Goal: Transaction & Acquisition: Purchase product/service

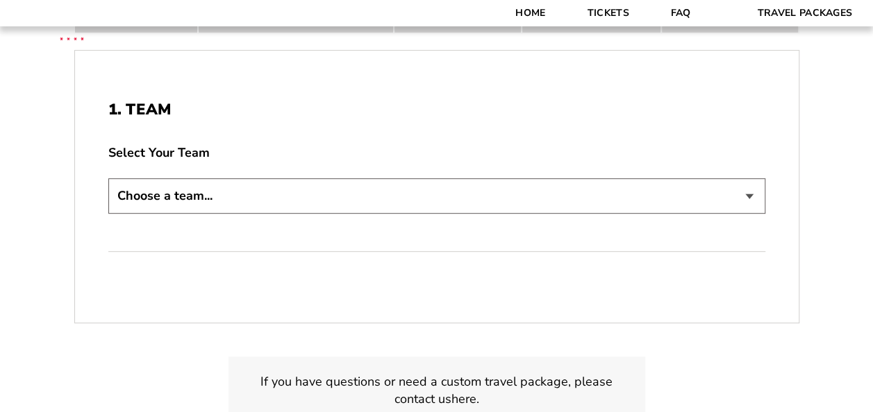
scroll to position [278, 0]
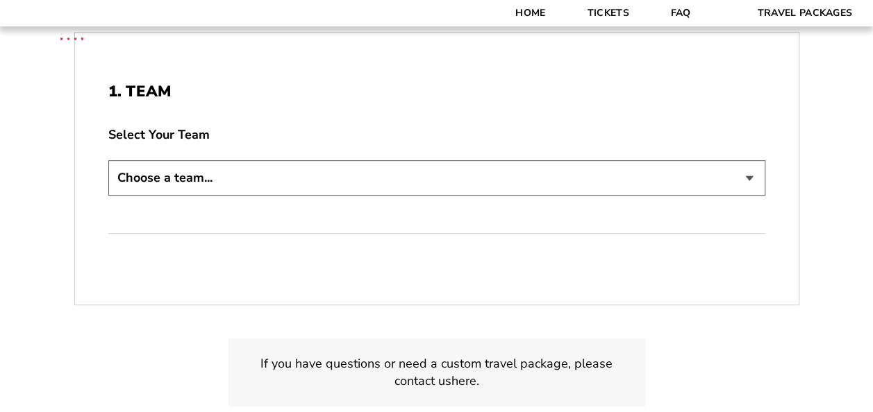
click at [242, 183] on select "Choose a team... [US_STATE] Razorbacks Duke Blue Devils Northwestern Wildcats […" at bounding box center [436, 177] width 657 height 35
select select "21304"
click at [108, 160] on select "Choose a team... [US_STATE] Razorbacks Duke Blue Devils Northwestern Wildcats […" at bounding box center [436, 177] width 657 height 35
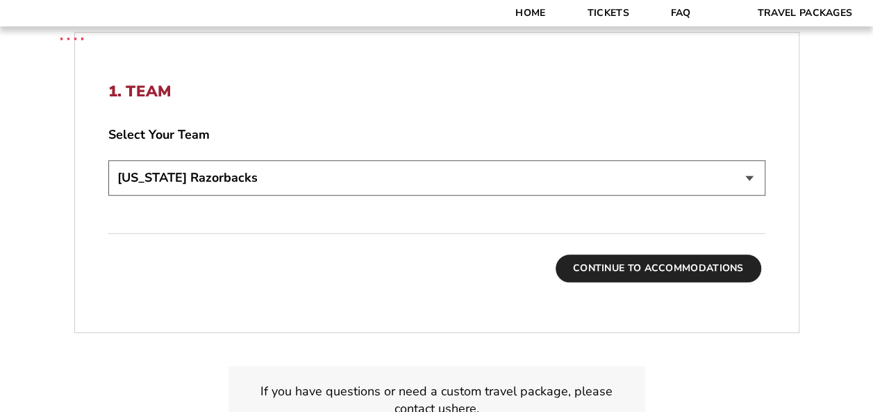
click at [630, 271] on button "Continue To Accommodations" at bounding box center [659, 269] width 206 height 28
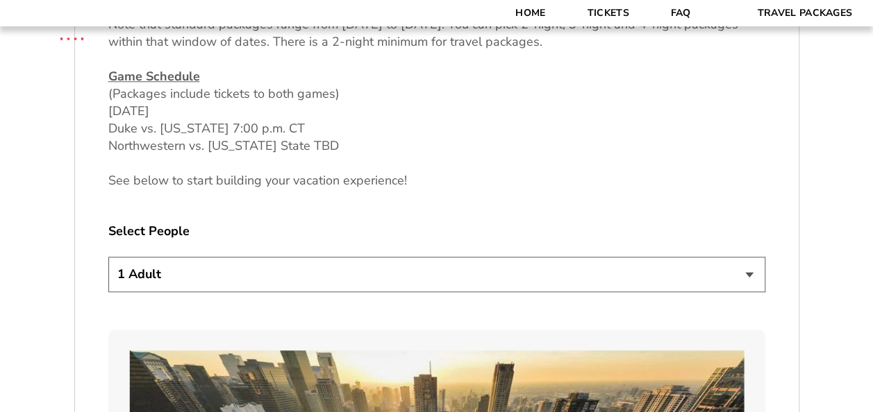
scroll to position [680, 0]
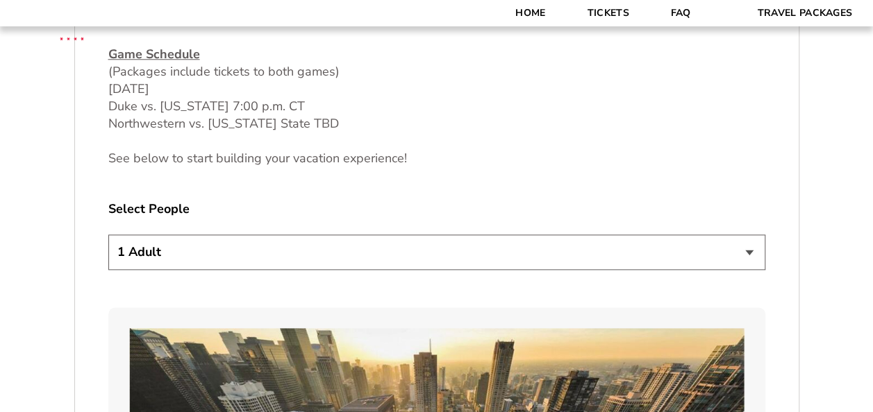
click at [236, 250] on select "1 Adult 2 Adults 3 Adults 4 Adults 2 Adults + 1 Child 2 Adults + 2 Children 2 A…" at bounding box center [436, 252] width 657 height 35
select select "2 Adults + 2 Children"
click at [108, 235] on select "1 Adult 2 Adults 3 Adults 4 Adults 2 Adults + 1 Child 2 Adults + 2 Children 2 A…" at bounding box center [436, 252] width 657 height 35
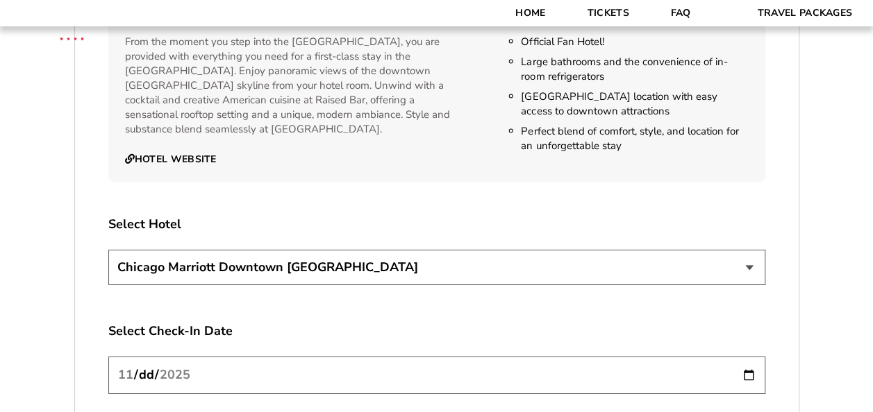
scroll to position [2278, 0]
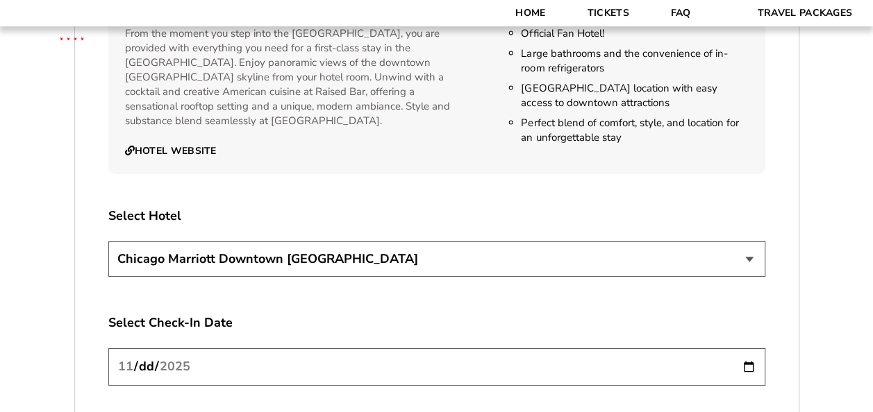
click at [357, 245] on select "Chicago Marriott Downtown Magnificent Mile Renaissance Chicago Downtown Hotel" at bounding box center [436, 259] width 657 height 35
click at [108, 242] on select "Chicago Marriott Downtown Magnificent Mile Renaissance Chicago Downtown Hotel" at bounding box center [436, 259] width 657 height 35
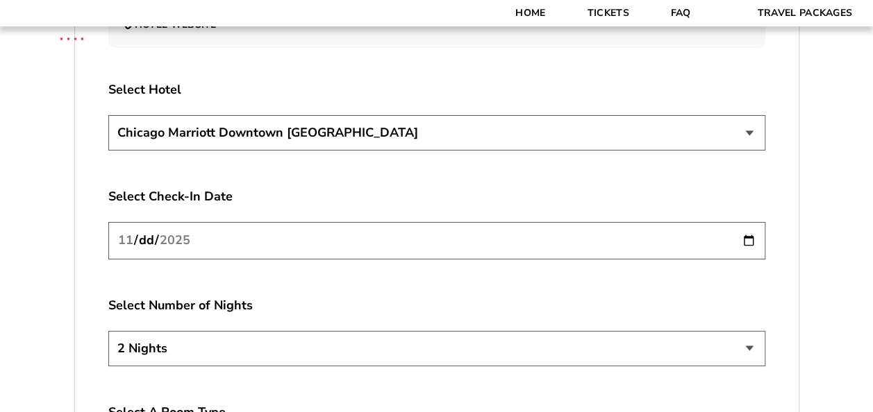
scroll to position [2416, 0]
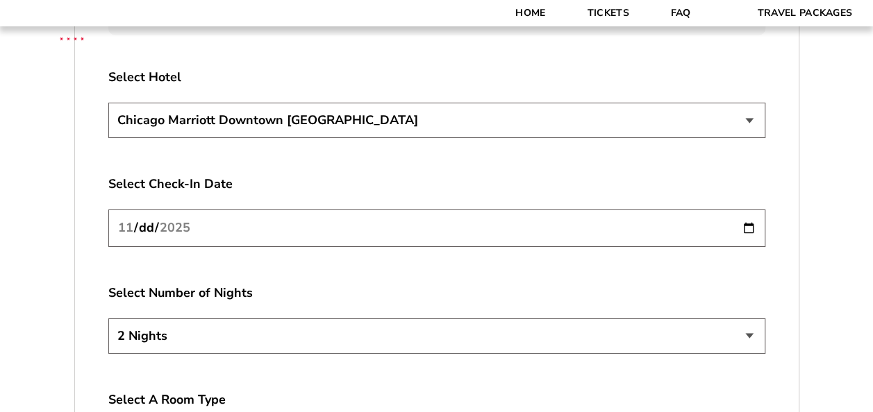
click at [351, 220] on input "[DATE]" at bounding box center [436, 228] width 657 height 37
click at [750, 212] on input "[DATE]" at bounding box center [436, 228] width 657 height 37
click at [197, 328] on select "2 Nights 3 Nights 4 Nights" at bounding box center [436, 336] width 657 height 35
select select "4 Nights"
click at [108, 319] on select "2 Nights 3 Nights 4 Nights" at bounding box center [436, 336] width 657 height 35
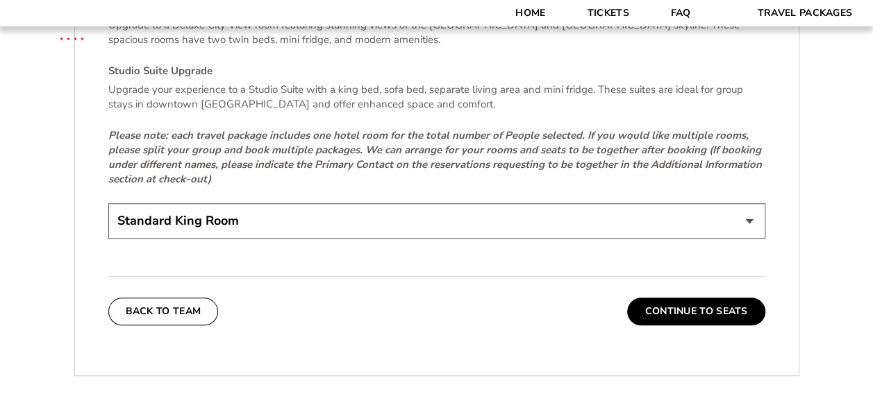
scroll to position [3041, 0]
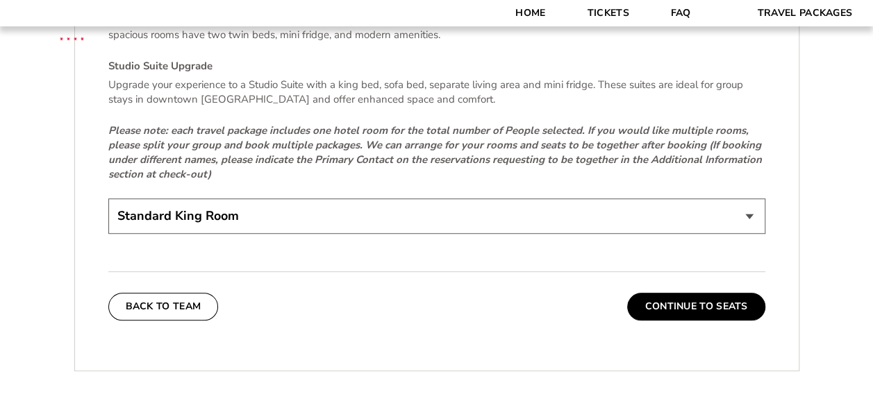
click at [250, 201] on select "Standard King Room Standard Room - Two Beds Upgrade (+$30 per night) Deluxe Cit…" at bounding box center [436, 216] width 657 height 35
select select "Standard Room - Two Beds Upgrade"
click at [108, 199] on select "Standard King Room Standard Room - Two Beds Upgrade (+$30 per night) Deluxe Cit…" at bounding box center [436, 216] width 657 height 35
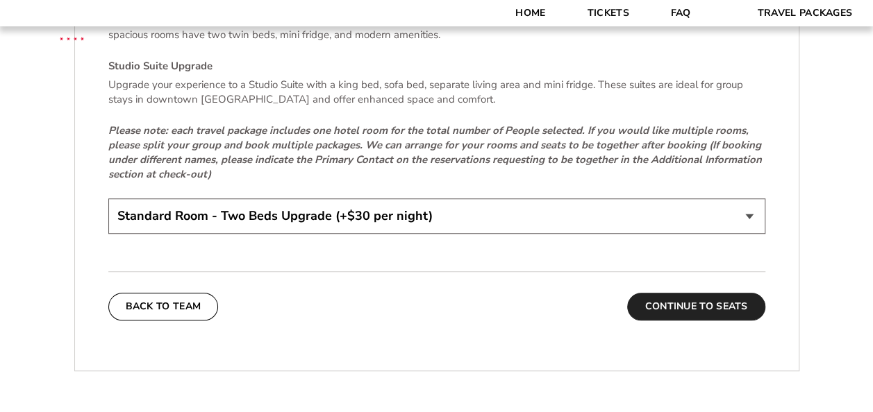
click at [681, 293] on button "Continue To Seats" at bounding box center [695, 307] width 137 height 28
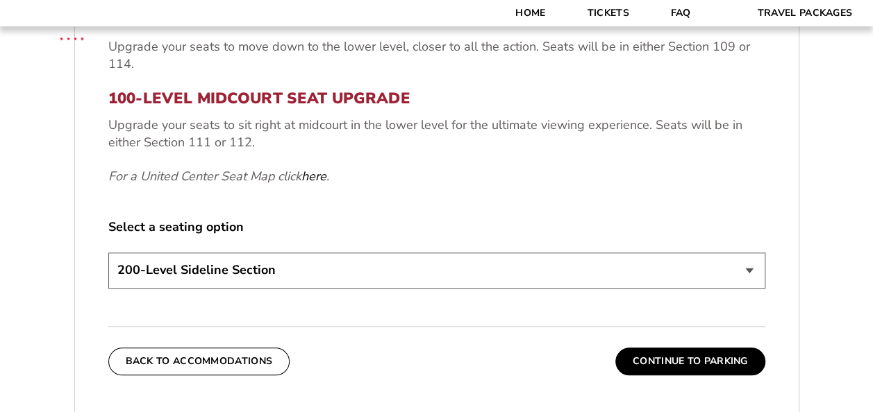
scroll to position [611, 0]
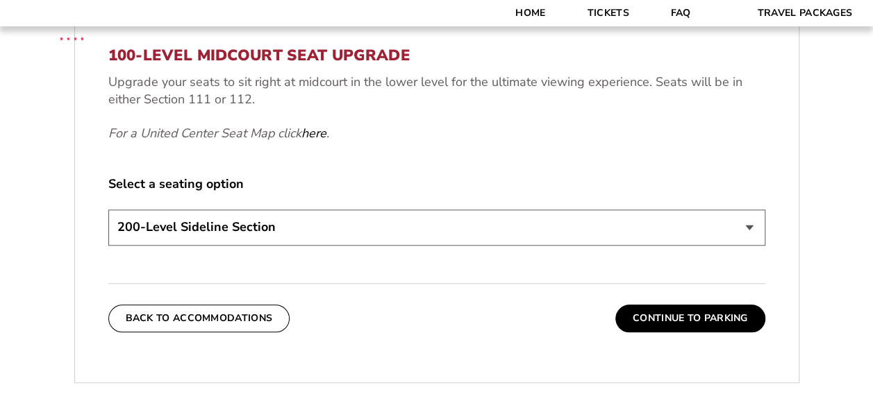
click at [242, 228] on select "200-Level Sideline Section 100-Level Corner Seat Upgrade (+$80 per person) 100-…" at bounding box center [436, 227] width 657 height 35
select select "100-Level Midcourt Seat Upgrade"
click at [108, 210] on select "200-Level Sideline Section 100-Level Corner Seat Upgrade (+$80 per person) 100-…" at bounding box center [436, 227] width 657 height 35
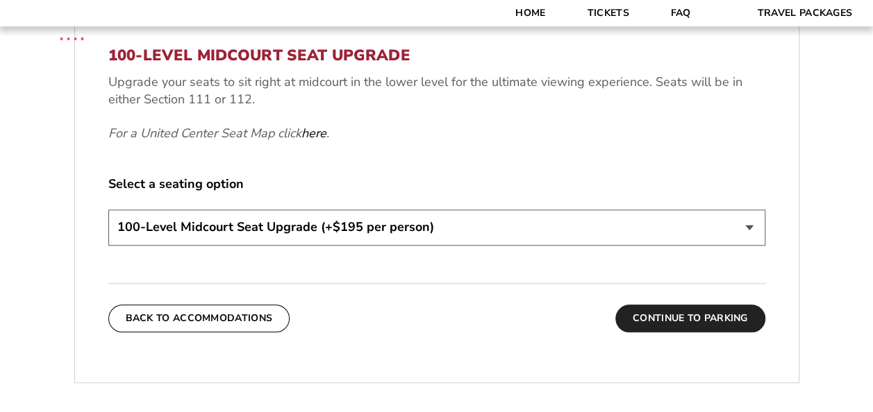
click at [701, 317] on button "Continue To Parking" at bounding box center [690, 319] width 150 height 28
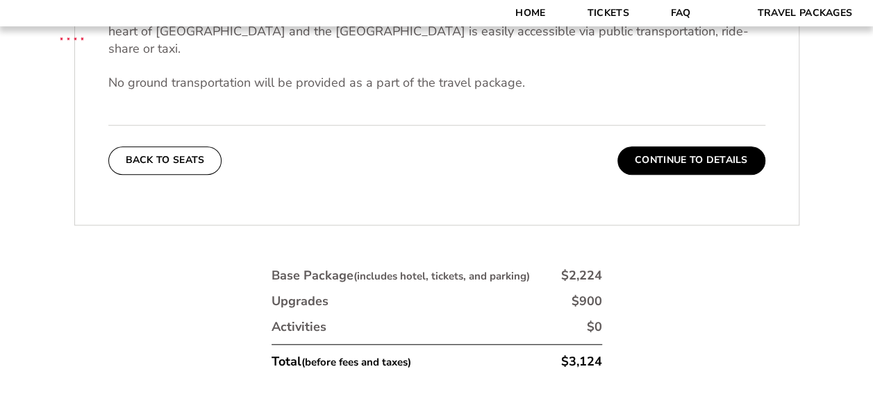
scroll to position [542, 0]
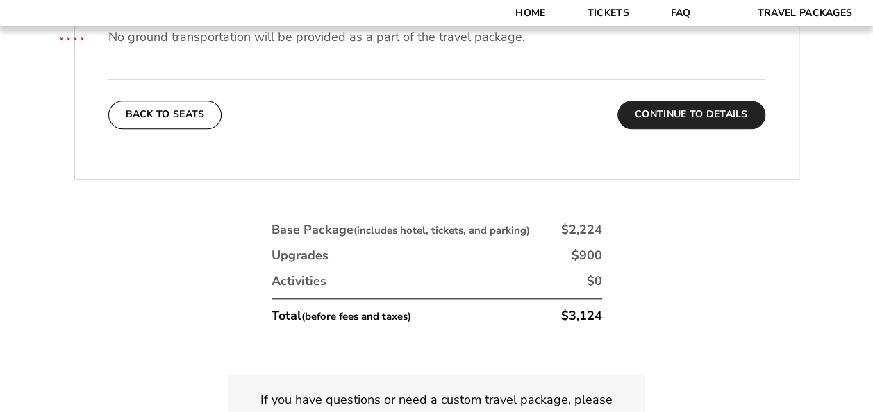
click at [699, 101] on button "Continue To Details" at bounding box center [691, 115] width 148 height 28
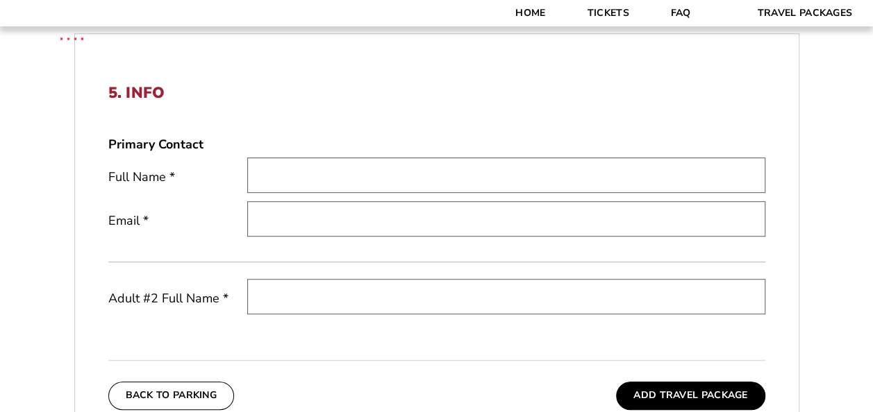
scroll to position [403, 0]
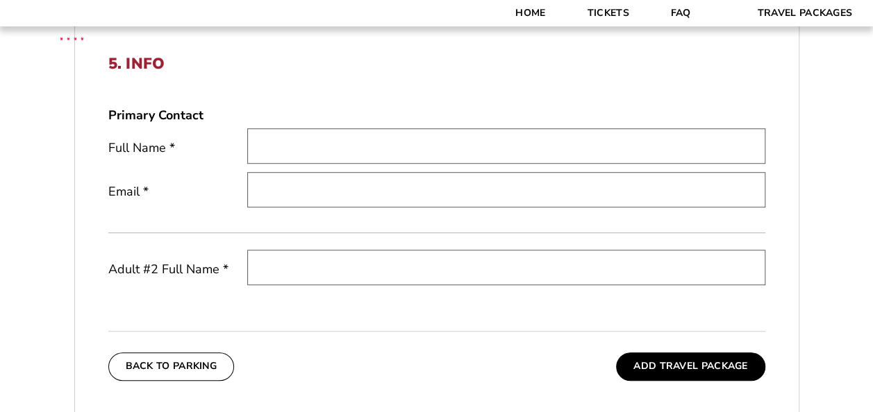
click at [317, 156] on input "text" at bounding box center [506, 145] width 518 height 35
type input "Kimberly Gentry"
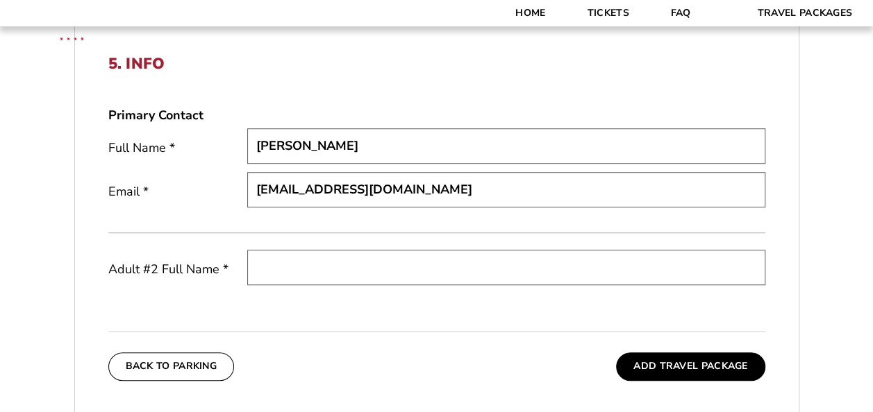
type input "kgentry74@gmail.com"
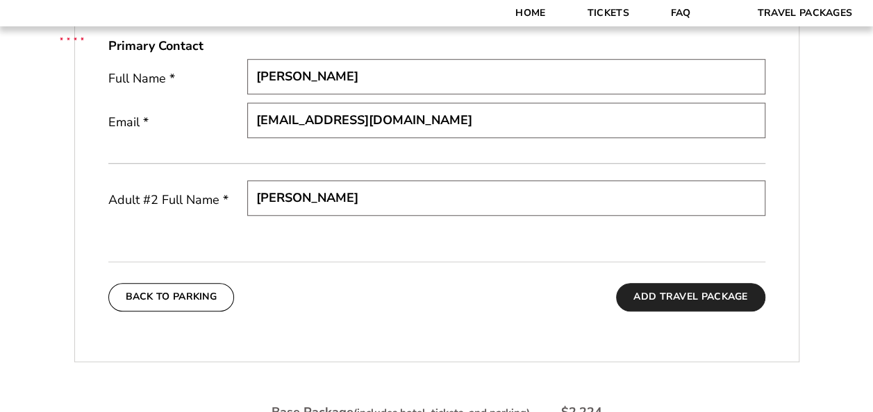
type input "John Gentry"
click at [696, 297] on button "Add Travel Package" at bounding box center [690, 297] width 149 height 28
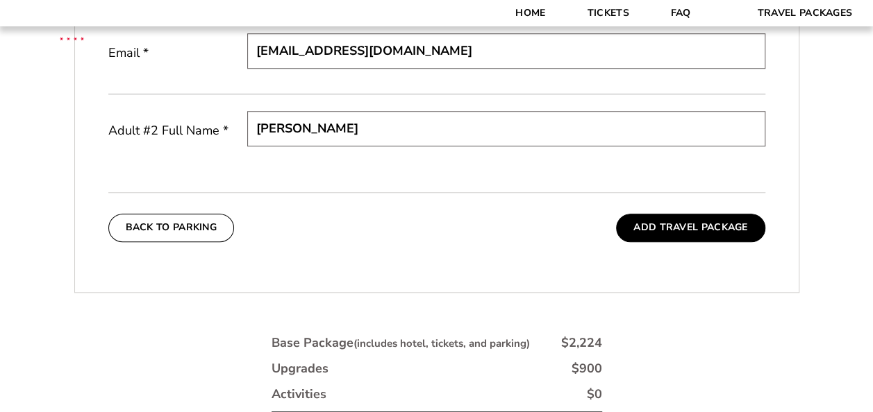
scroll to position [750, 0]
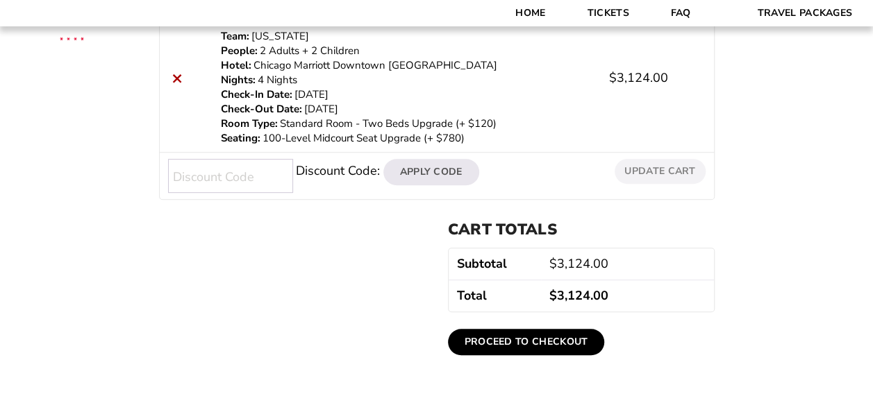
scroll to position [278, 0]
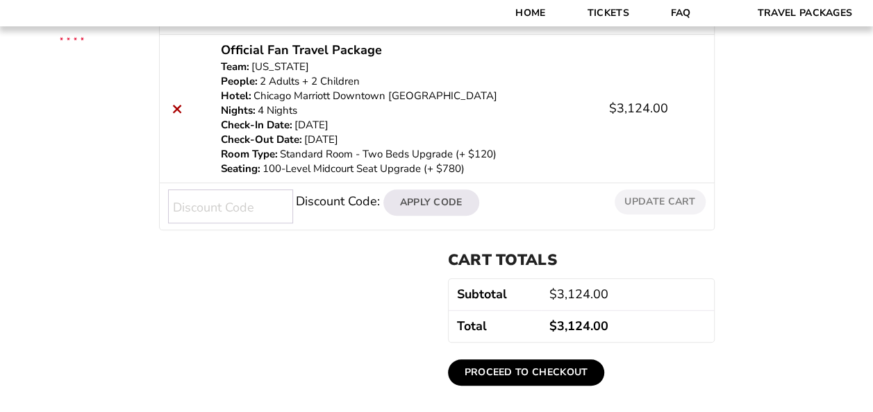
click at [542, 369] on link "Proceed to checkout" at bounding box center [526, 373] width 157 height 26
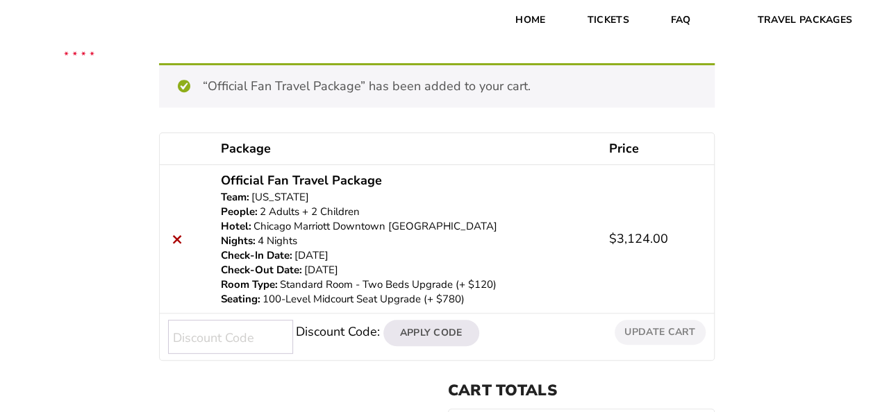
scroll to position [208, 0]
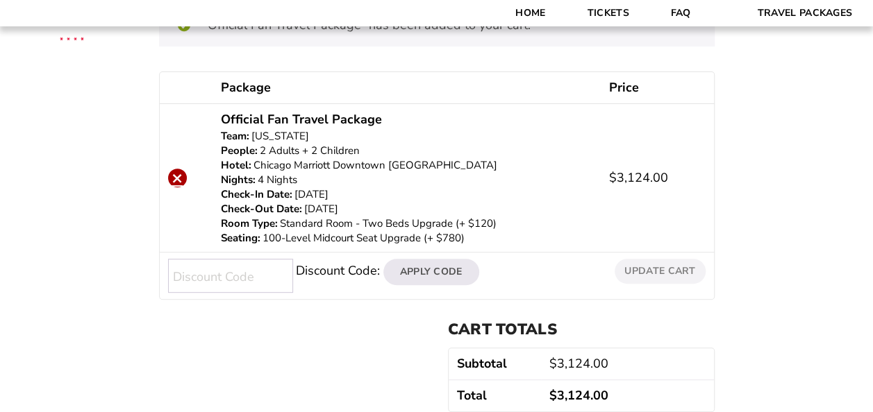
click at [177, 182] on link "×" at bounding box center [177, 178] width 19 height 19
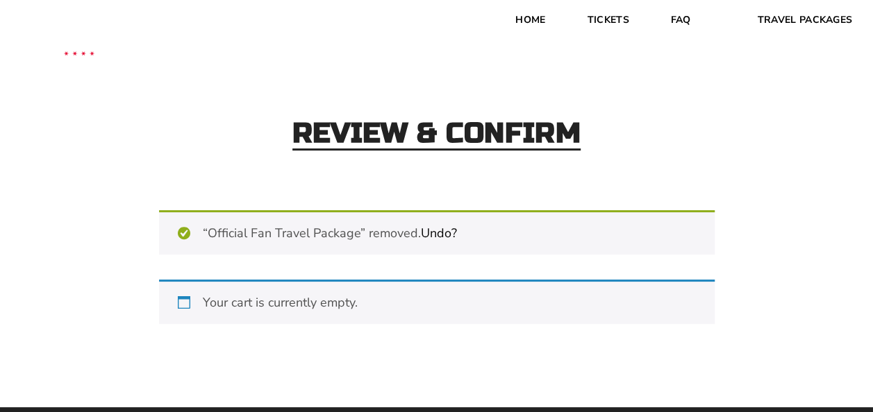
scroll to position [0, 0]
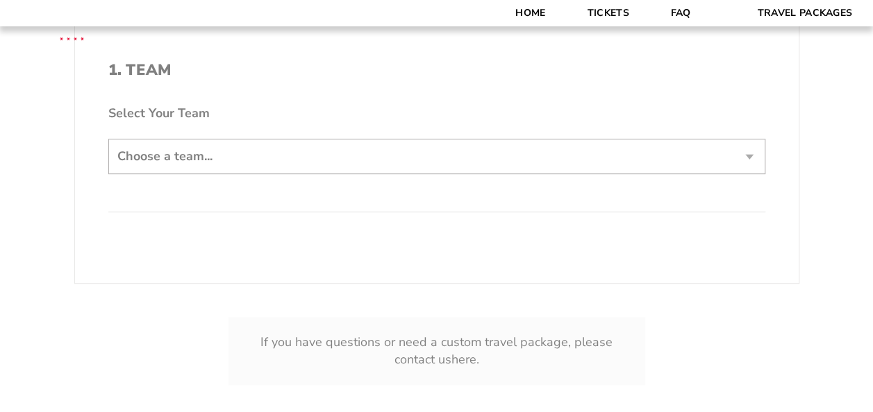
scroll to position [278, 0]
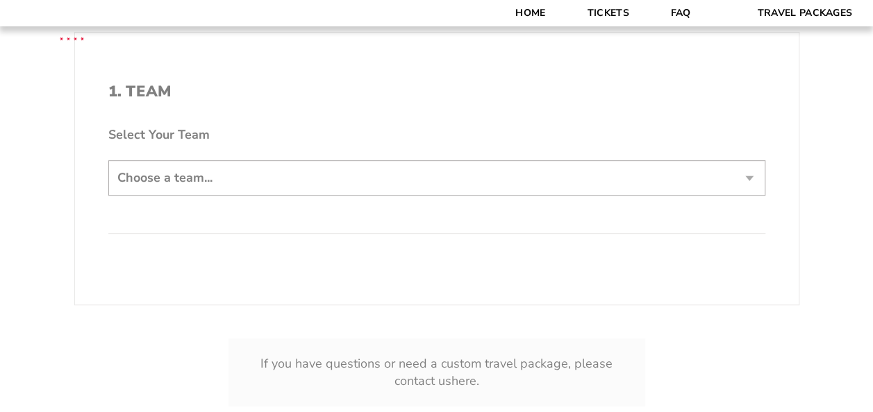
click at [144, 171] on form "Arkansas Arkansas Travel Package Duke Duke Travel Package Northwestern Northwes…" at bounding box center [436, 97] width 873 height 751
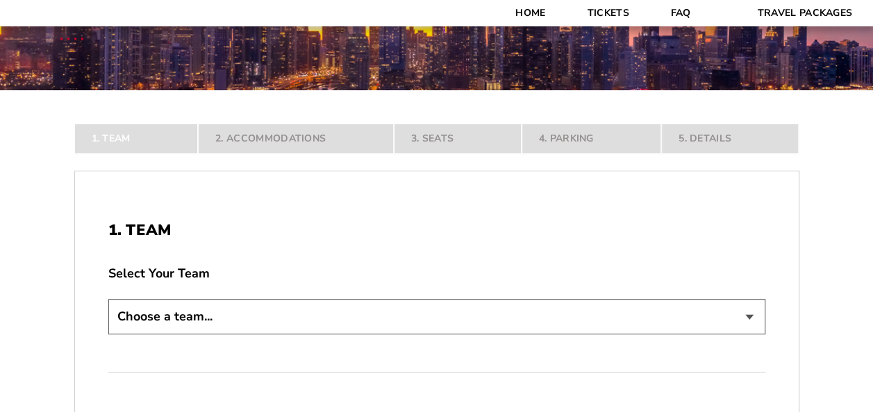
click at [210, 324] on select "Choose a team... [US_STATE] Razorbacks Duke Blue Devils Northwestern Wildcats […" at bounding box center [436, 316] width 657 height 35
select select "21304"
click at [108, 335] on select "Choose a team... [US_STATE] Razorbacks Duke Blue Devils Northwestern Wildcats […" at bounding box center [436, 316] width 657 height 35
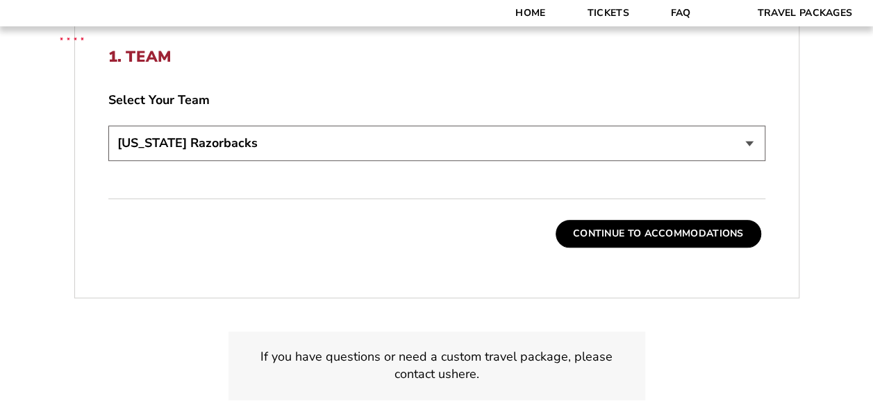
scroll to position [486, 0]
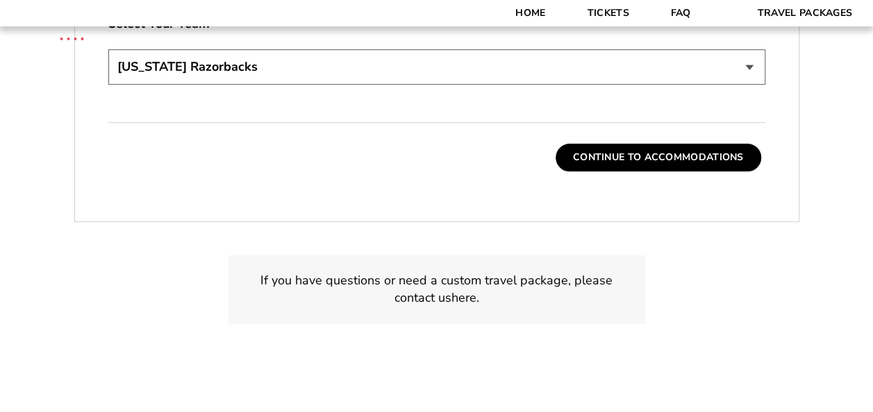
click at [300, 72] on select "Choose a team... [US_STATE] Razorbacks Duke Blue Devils Northwestern Wildcats […" at bounding box center [436, 66] width 657 height 35
click at [822, 96] on div "1. Team 2. Accommodations 3. Seats 4. Parking 5. Details 1. Team Select Your Te…" at bounding box center [437, 115] width 792 height 551
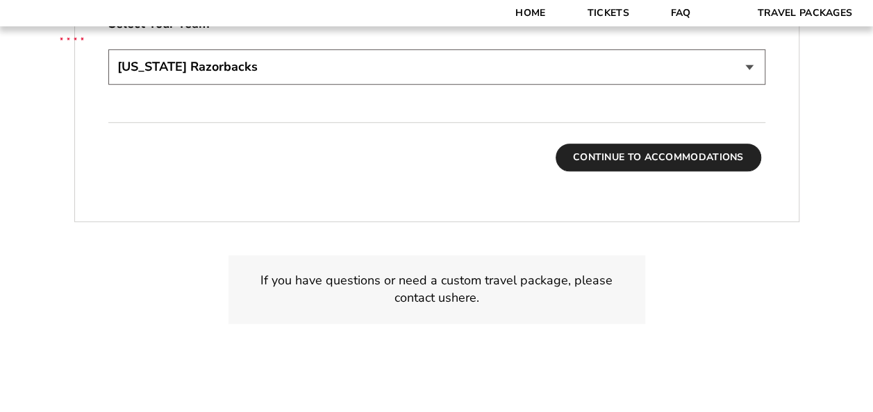
click at [616, 150] on button "Continue To Accommodations" at bounding box center [659, 158] width 206 height 28
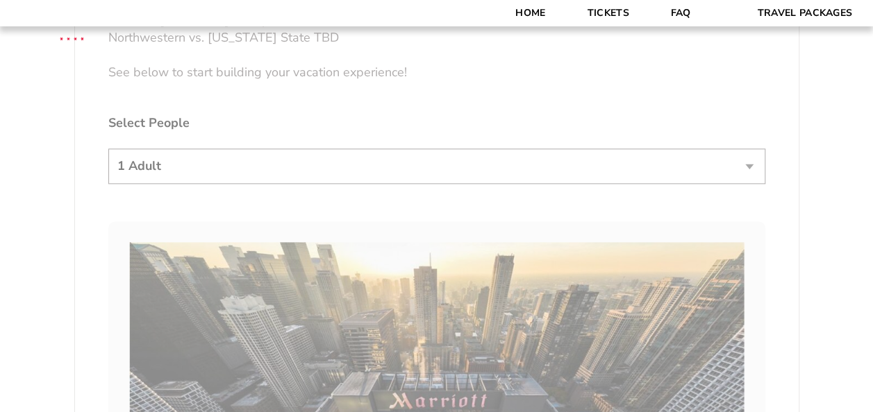
scroll to position [819, 0]
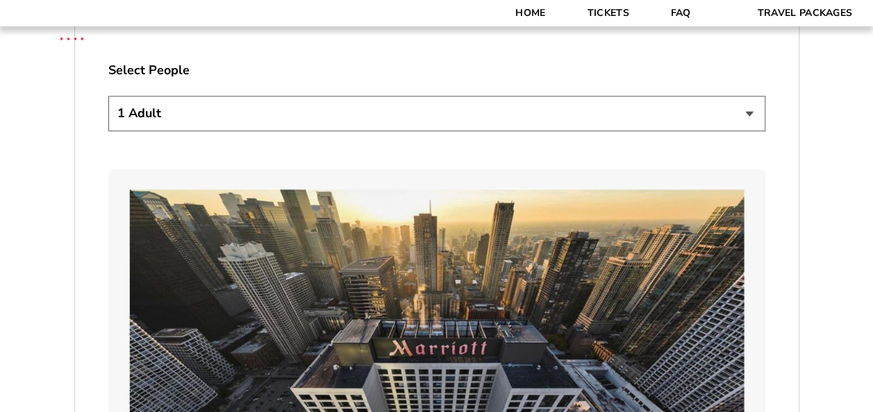
click at [181, 114] on select "1 Adult 2 Adults 3 Adults 4 Adults 2 Adults + 1 Child 2 Adults + 2 Children 2 A…" at bounding box center [436, 113] width 657 height 35
select select "2 Adults"
click at [108, 96] on select "1 Adult 2 Adults 3 Adults 4 Adults 2 Adults + 1 Child 2 Adults + 2 Children 2 A…" at bounding box center [436, 113] width 657 height 35
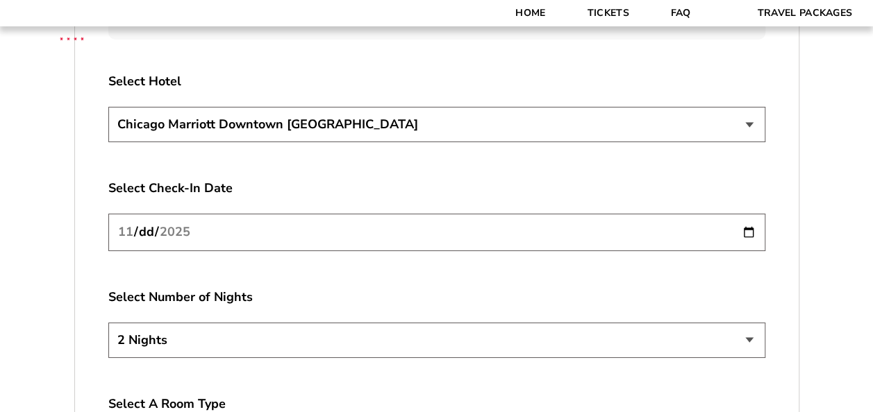
scroll to position [2416, 0]
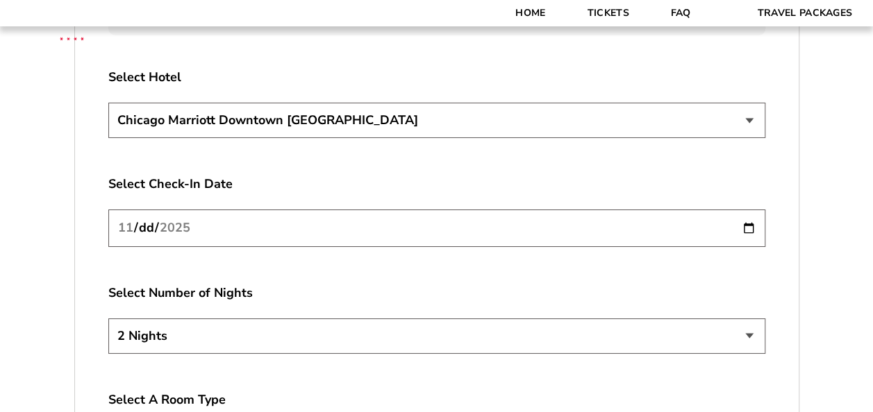
click at [356, 105] on select "Chicago Marriott Downtown Magnificent Mile Renaissance Chicago Downtown Hotel" at bounding box center [436, 120] width 657 height 35
click at [190, 328] on select "2 Nights 3 Nights 4 Nights" at bounding box center [436, 336] width 657 height 35
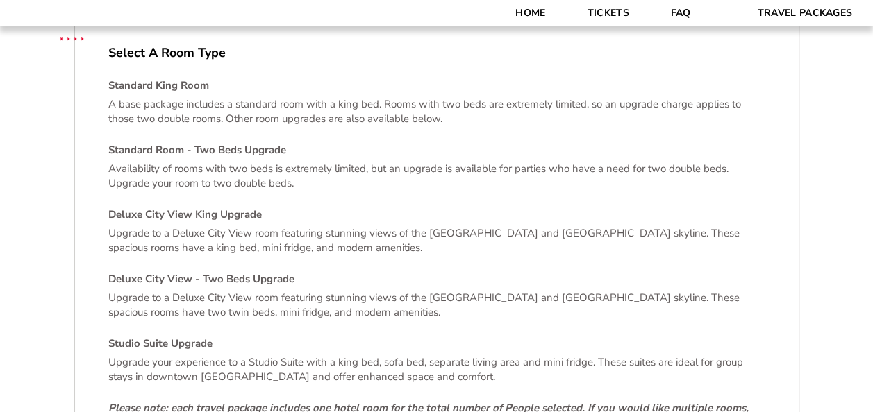
scroll to position [2694, 0]
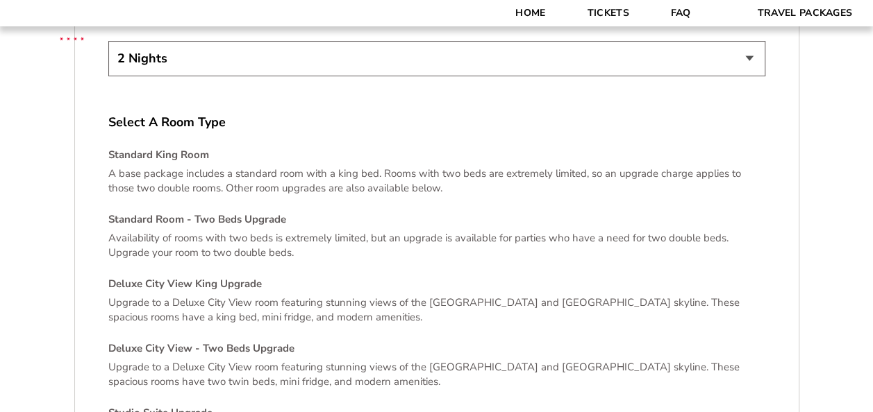
click at [188, 46] on select "2 Nights 3 Nights 4 Nights" at bounding box center [436, 58] width 657 height 35
select select "4 Nights"
click at [108, 41] on select "2 Nights 3 Nights 4 Nights" at bounding box center [436, 58] width 657 height 35
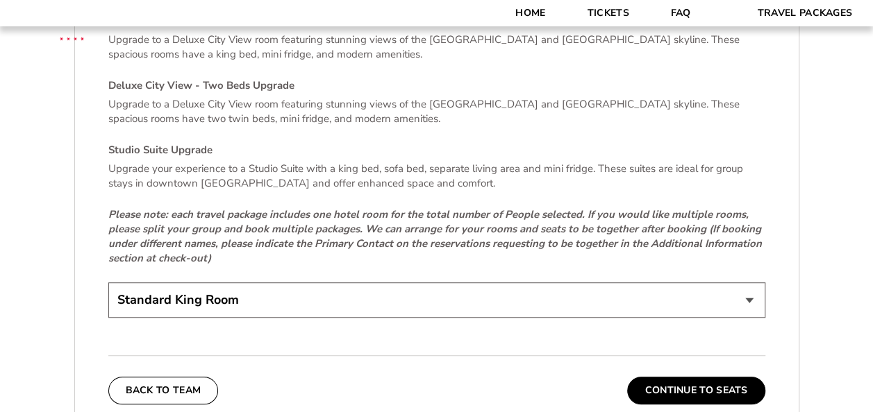
scroll to position [2972, 0]
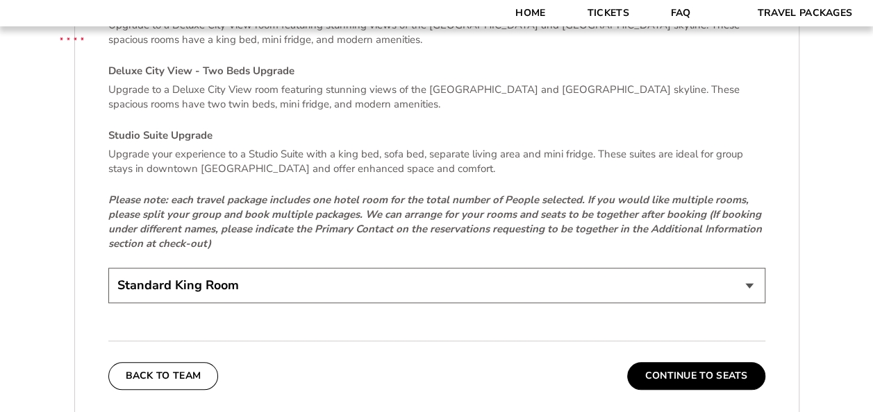
click at [212, 273] on select "Standard King Room Standard Room - Two Beds Upgrade (+$30 per night) Deluxe Cit…" at bounding box center [436, 285] width 657 height 35
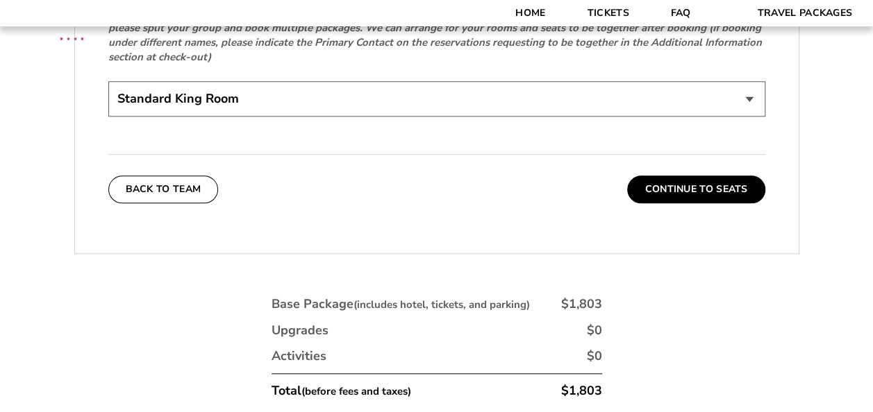
scroll to position [3180, 0]
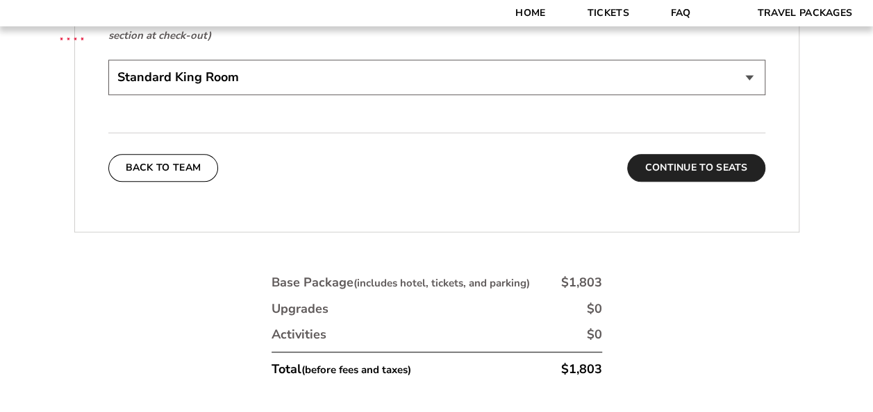
click at [676, 154] on button "Continue To Seats" at bounding box center [695, 168] width 137 height 28
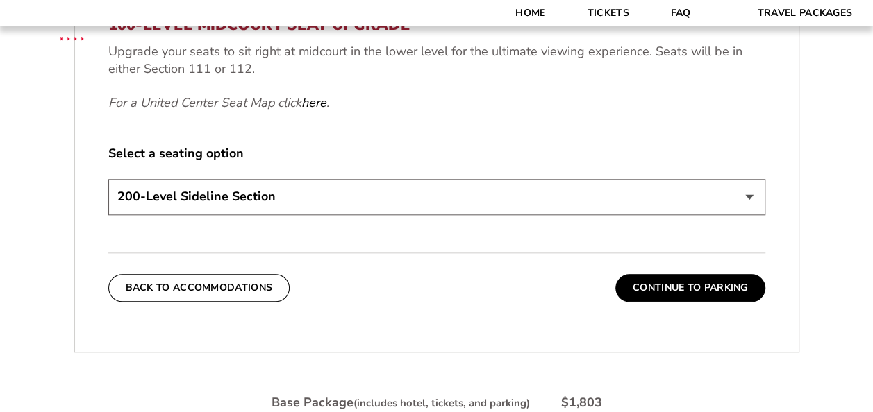
scroll to position [680, 0]
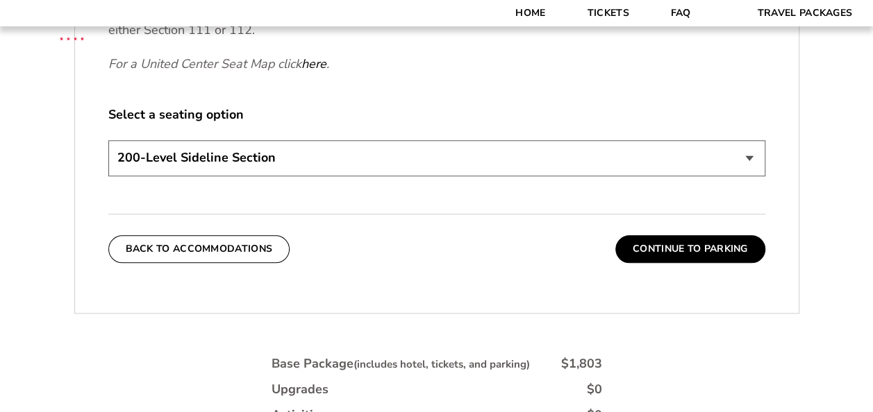
click at [198, 160] on select "200-Level Sideline Section 100-Level Corner Seat Upgrade (+$80 per person) 100-…" at bounding box center [436, 157] width 657 height 35
select select "100-Level Midcourt Seat Upgrade"
click at [108, 140] on select "200-Level Sideline Section 100-Level Corner Seat Upgrade (+$80 per person) 100-…" at bounding box center [436, 157] width 657 height 35
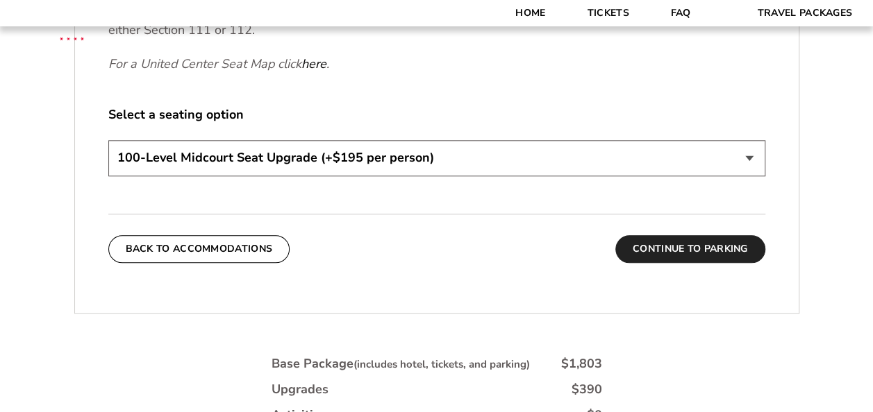
click at [709, 252] on button "Continue To Parking" at bounding box center [690, 249] width 150 height 28
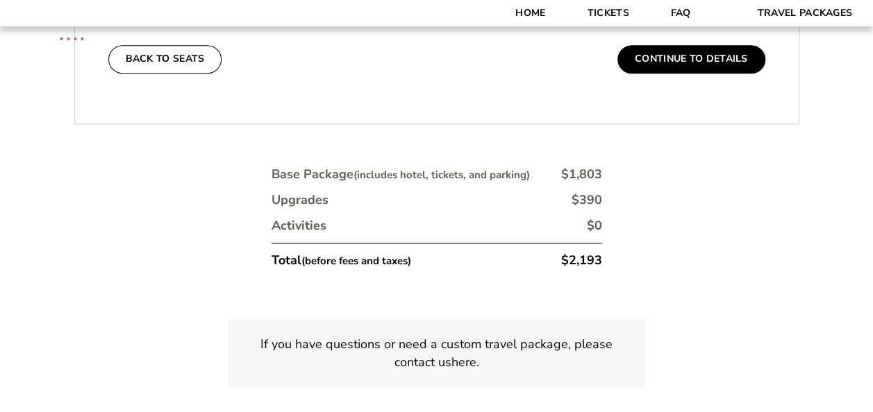
scroll to position [472, 0]
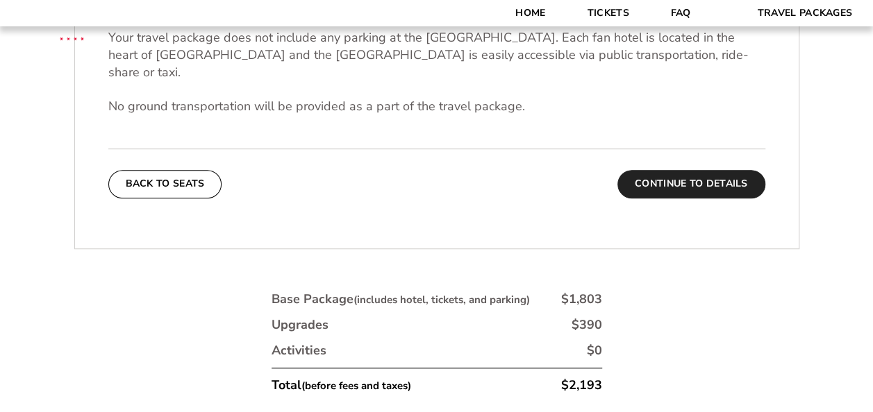
click at [704, 170] on button "Continue To Details" at bounding box center [691, 184] width 148 height 28
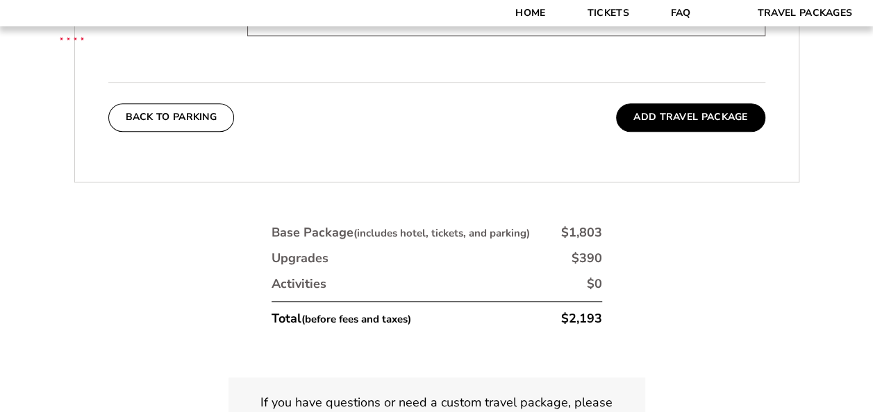
scroll to position [680, 0]
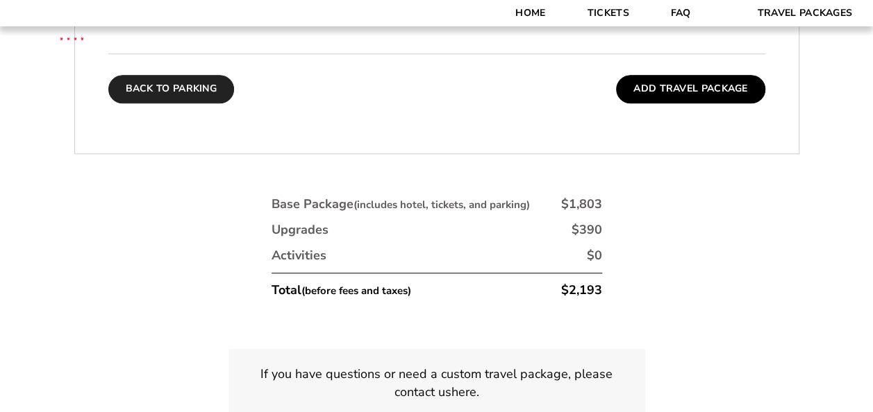
click at [202, 92] on button "Back To Parking" at bounding box center [171, 89] width 126 height 28
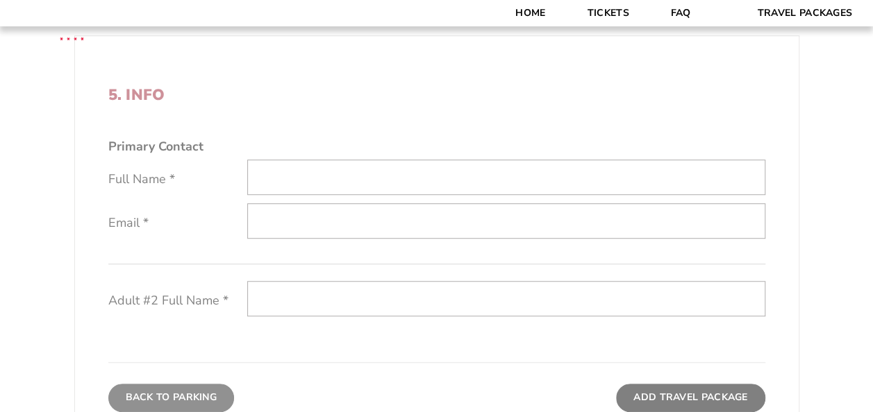
scroll to position [194, 0]
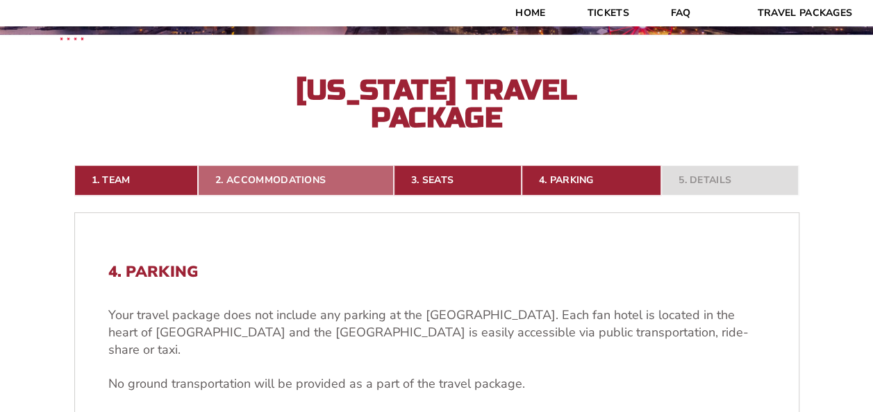
click at [287, 183] on link "2. Accommodations" at bounding box center [296, 180] width 196 height 31
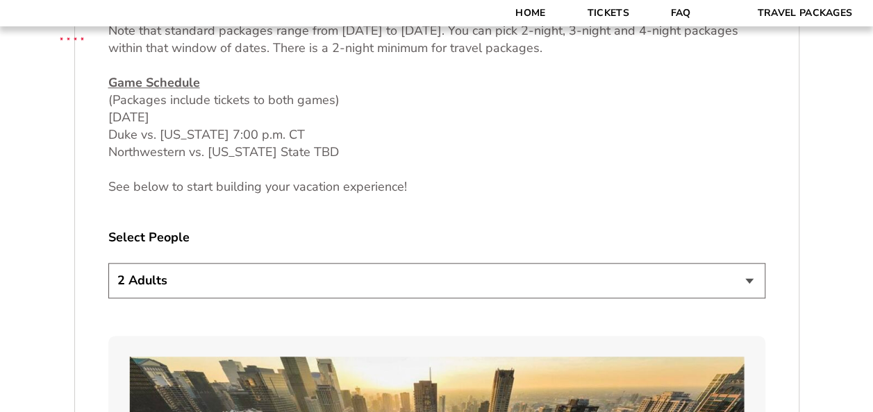
scroll to position [680, 0]
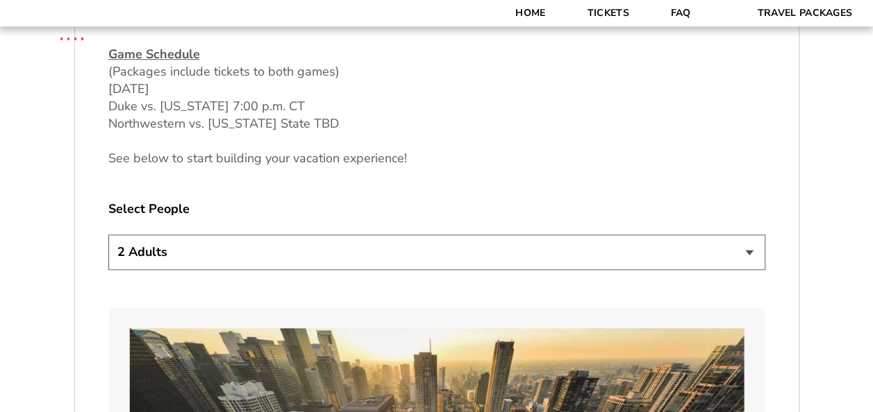
click at [288, 261] on select "1 Adult 2 Adults 3 Adults 4 Adults 2 Adults + 1 Child 2 Adults + 2 Children 2 A…" at bounding box center [436, 252] width 657 height 35
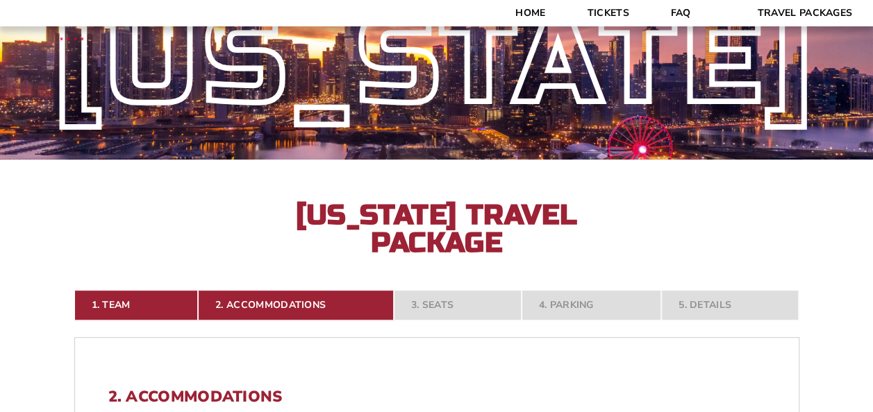
scroll to position [56, 0]
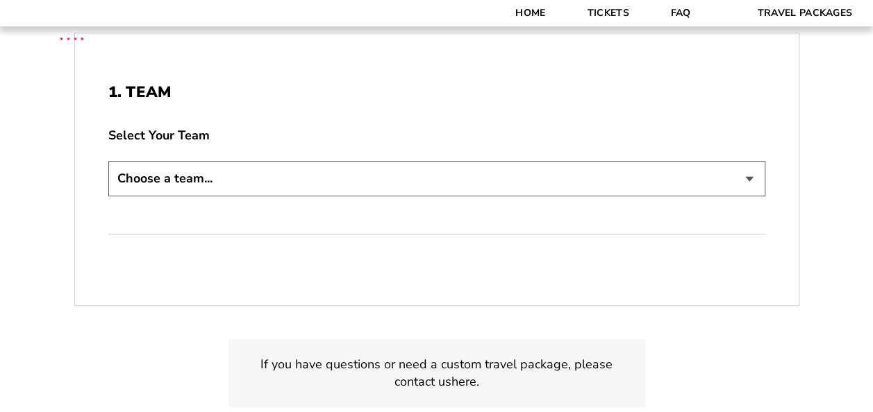
scroll to position [278, 0]
click at [232, 167] on select "Choose a team... [US_STATE] Razorbacks Duke Blue Devils Northwestern Wildcats […" at bounding box center [436, 177] width 657 height 35
select select "21304"
click at [108, 160] on select "Choose a team... [US_STATE] Razorbacks Duke Blue Devils Northwestern Wildcats […" at bounding box center [436, 177] width 657 height 35
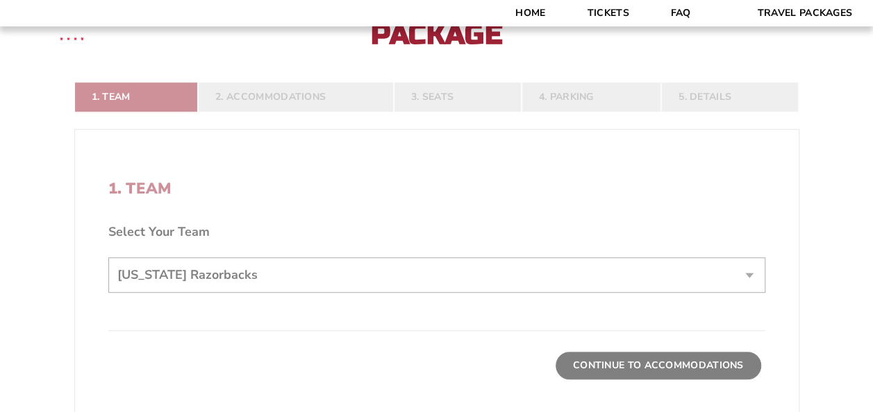
scroll to position [375, 0]
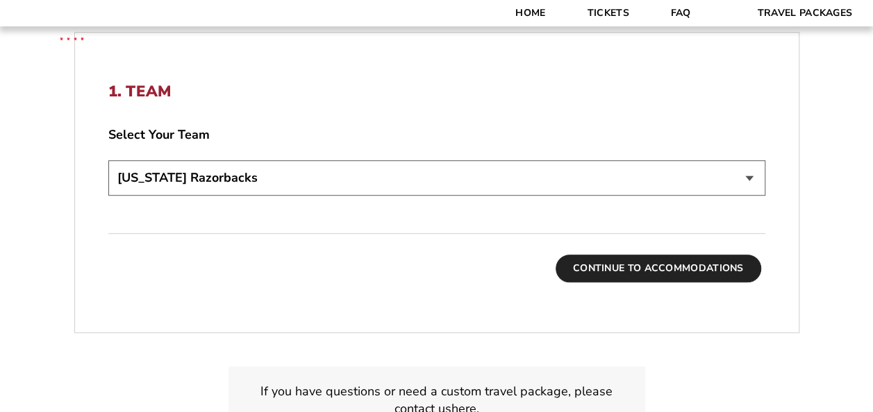
click at [740, 268] on button "Continue To Accommodations" at bounding box center [659, 269] width 206 height 28
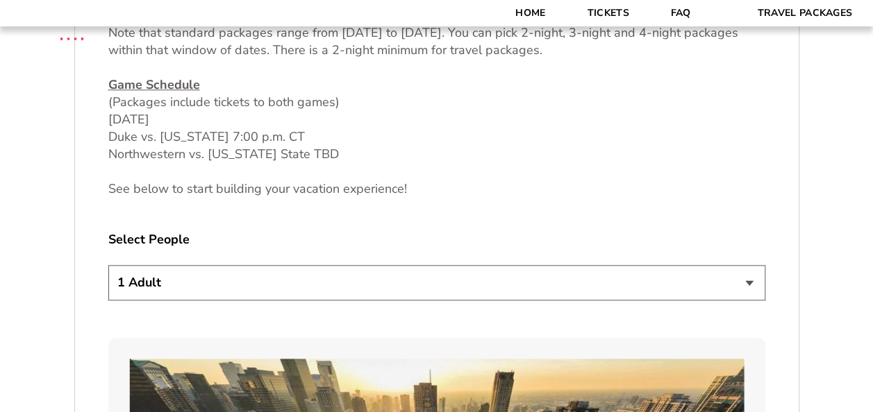
scroll to position [680, 0]
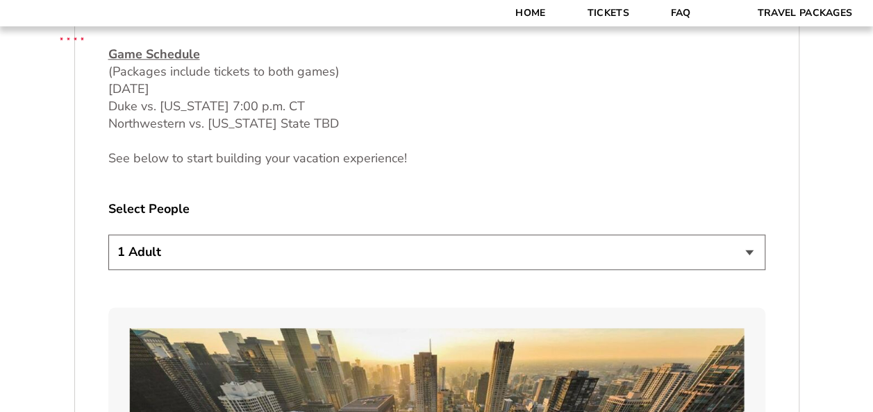
click at [239, 249] on select "1 Adult 2 Adults 3 Adults 4 Adults 2 Adults + 1 Child 2 Adults + 2 Children 2 A…" at bounding box center [436, 252] width 657 height 35
click at [207, 253] on select "1 Adult 2 Adults 3 Adults 4 Adults 2 Adults + 1 Child 2 Adults + 2 Children 2 A…" at bounding box center [436, 252] width 657 height 35
select select "2 Adults + 1 Child"
click at [108, 235] on select "1 Adult 2 Adults 3 Adults 4 Adults 2 Adults + 1 Child 2 Adults + 2 Children 2 A…" at bounding box center [436, 252] width 657 height 35
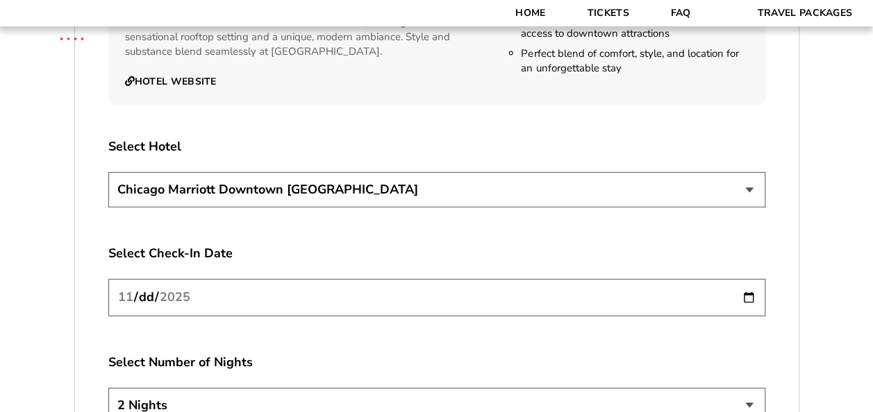
scroll to position [2416, 0]
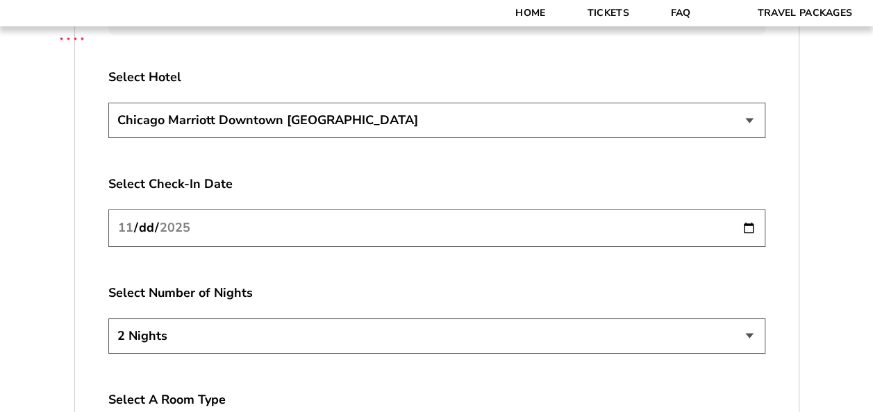
click at [247, 328] on select "2 Nights 3 Nights 4 Nights" at bounding box center [436, 336] width 657 height 35
select select "4 Nights"
click at [108, 319] on select "2 Nights 3 Nights 4 Nights" at bounding box center [436, 336] width 657 height 35
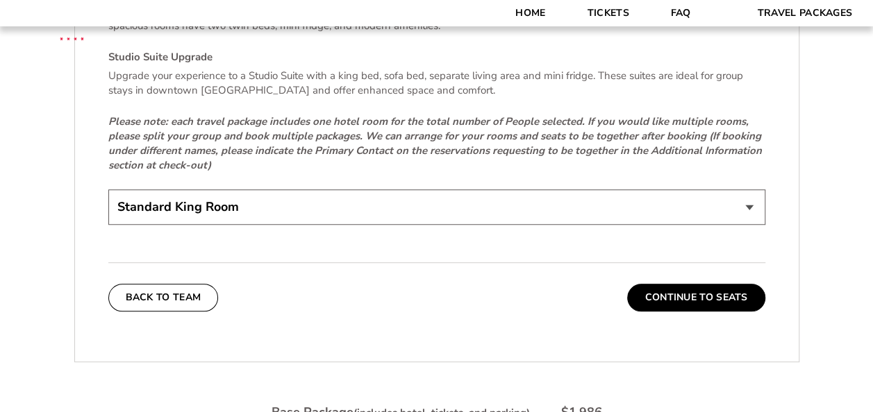
scroll to position [3041, 0]
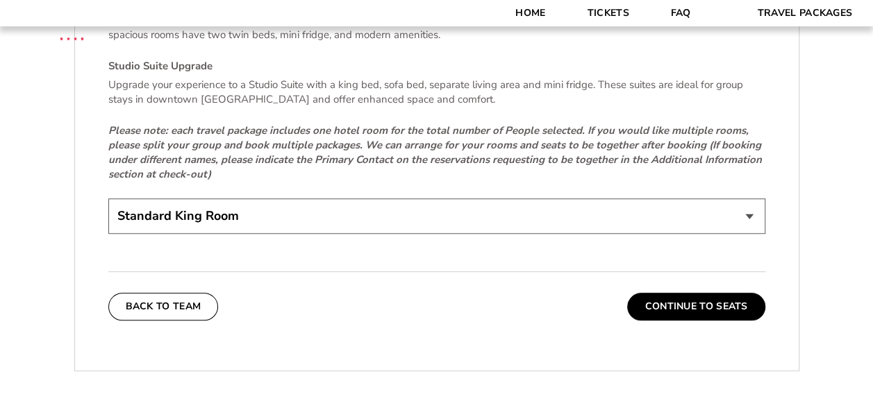
click at [267, 199] on select "Standard King Room Standard Room - Two Beds Upgrade (+$30 per night) Deluxe Cit…" at bounding box center [436, 216] width 657 height 35
select select "Standard Room - Two Beds Upgrade"
click at [108, 199] on select "Standard King Room Standard Room - Two Beds Upgrade (+$30 per night) Deluxe Cit…" at bounding box center [436, 216] width 657 height 35
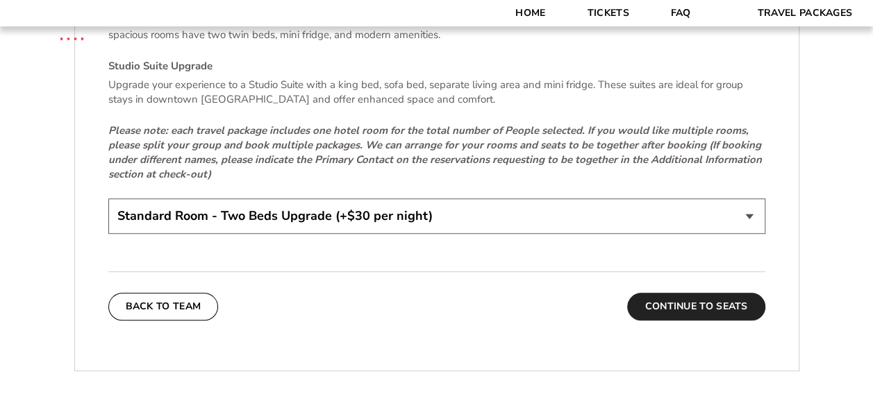
click at [682, 293] on button "Continue To Seats" at bounding box center [695, 307] width 137 height 28
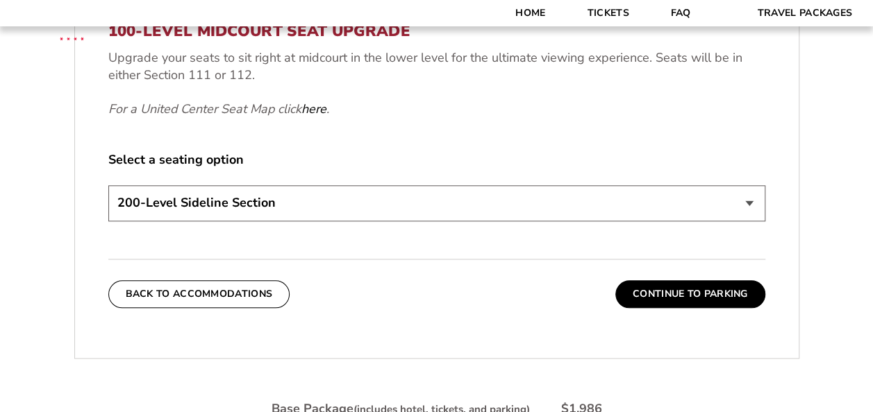
scroll to position [680, 0]
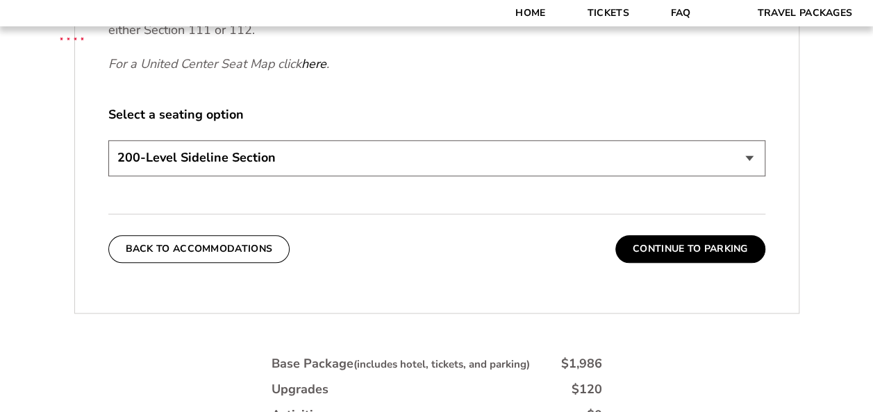
click at [524, 162] on select "200-Level Sideline Section 100-Level Corner Seat Upgrade (+$80 per person) 100-…" at bounding box center [436, 157] width 657 height 35
select select "100-Level Midcourt Seat Upgrade"
click at [108, 140] on select "200-Level Sideline Section 100-Level Corner Seat Upgrade (+$80 per person) 100-…" at bounding box center [436, 157] width 657 height 35
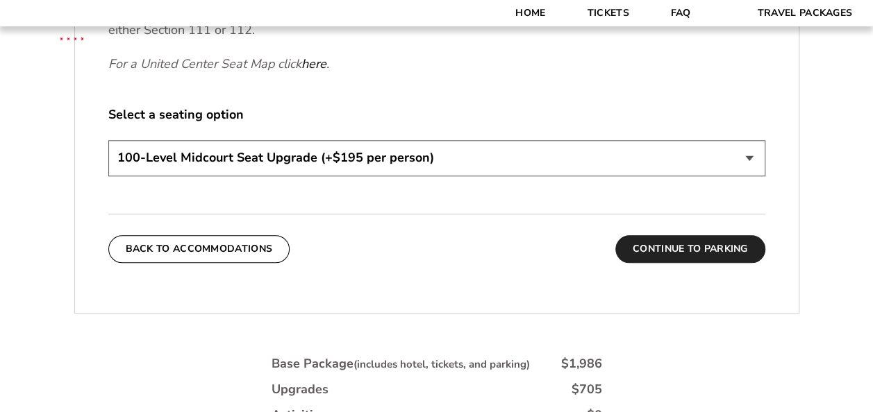
click at [674, 251] on button "Continue To Parking" at bounding box center [690, 249] width 150 height 28
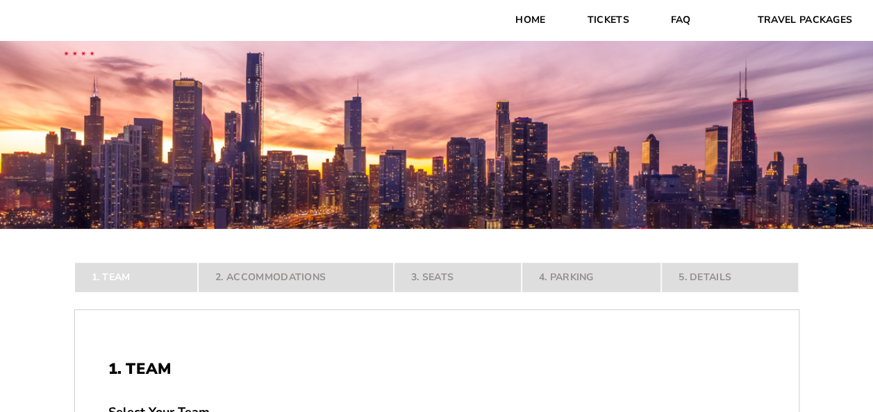
scroll to position [278, 0]
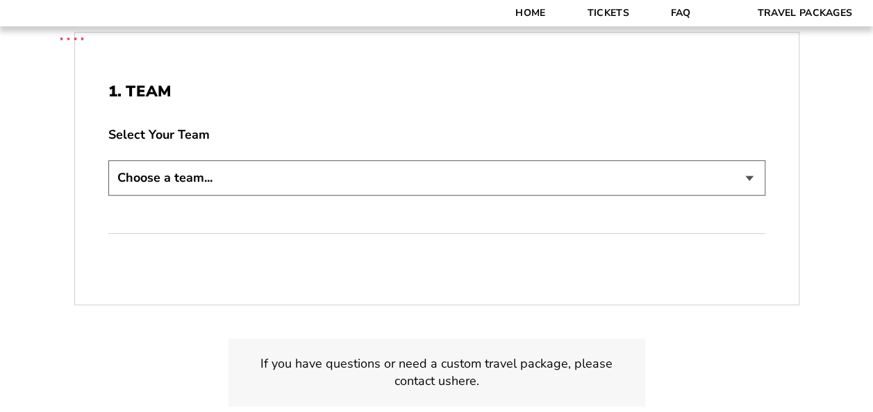
click at [149, 174] on select "Choose a team... [US_STATE] Razorbacks Duke Blue Devils Northwestern Wildcats […" at bounding box center [436, 177] width 657 height 35
select select "21304"
click at [108, 160] on select "Choose a team... [US_STATE] Razorbacks Duke Blue Devils Northwestern Wildcats […" at bounding box center [436, 177] width 657 height 35
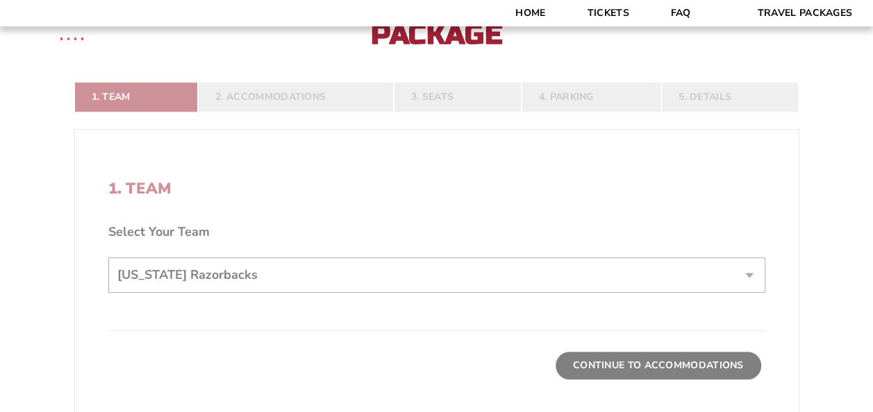
scroll to position [375, 0]
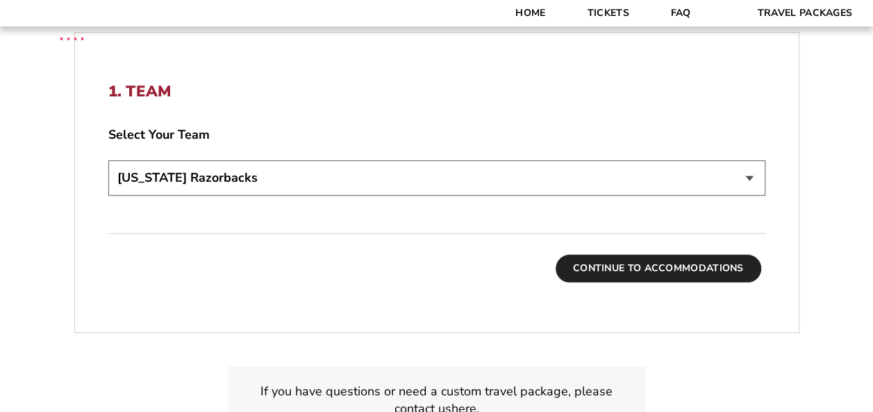
click at [657, 267] on button "Continue To Accommodations" at bounding box center [659, 269] width 206 height 28
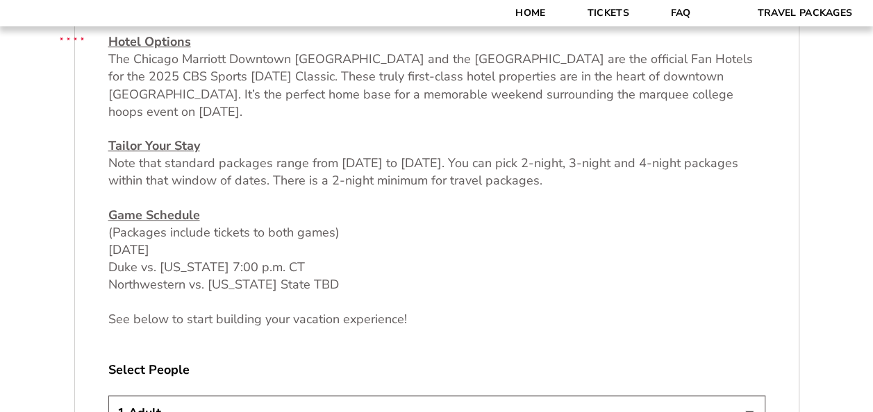
scroll to position [542, 0]
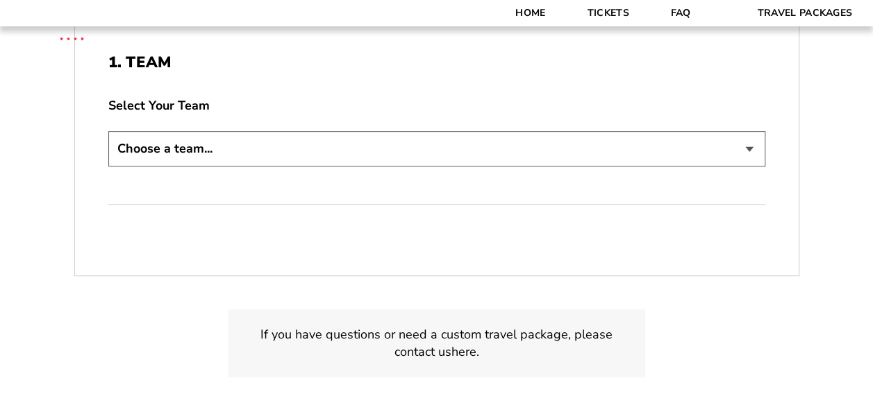
scroll to position [278, 0]
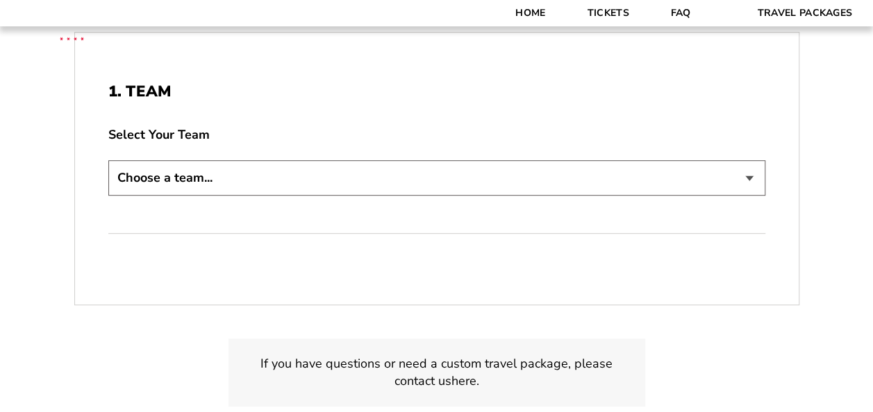
click at [242, 188] on select "Choose a team... [US_STATE] Razorbacks Duke Blue Devils Northwestern Wildcats […" at bounding box center [436, 177] width 657 height 35
select select "21304"
click at [108, 160] on select "Choose a team... [US_STATE] Razorbacks Duke Blue Devils Northwestern Wildcats […" at bounding box center [436, 177] width 657 height 35
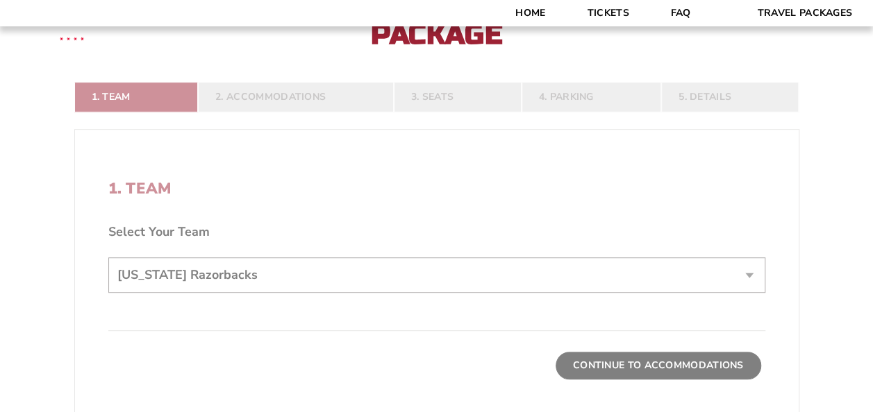
scroll to position [375, 0]
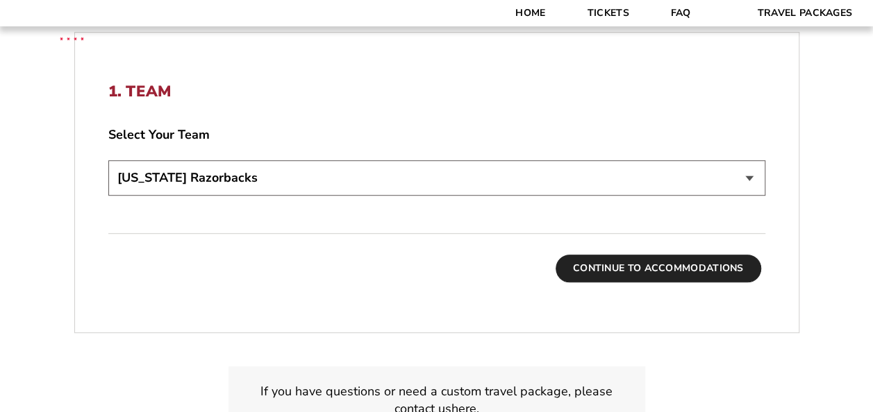
click at [611, 273] on button "Continue To Accommodations" at bounding box center [659, 269] width 206 height 28
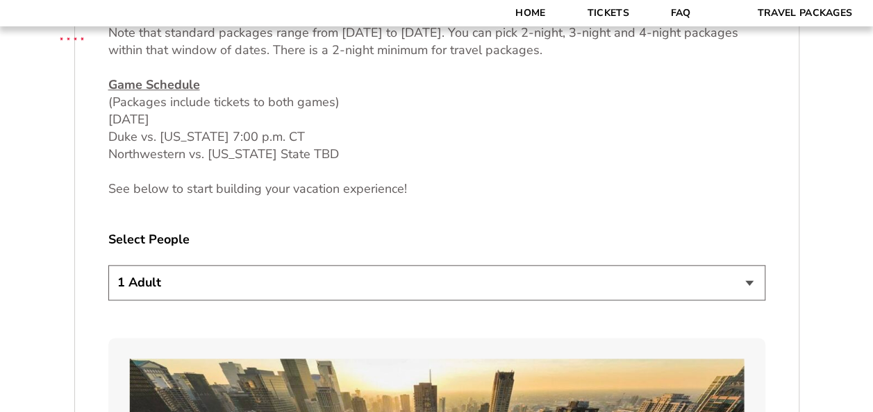
scroll to position [680, 0]
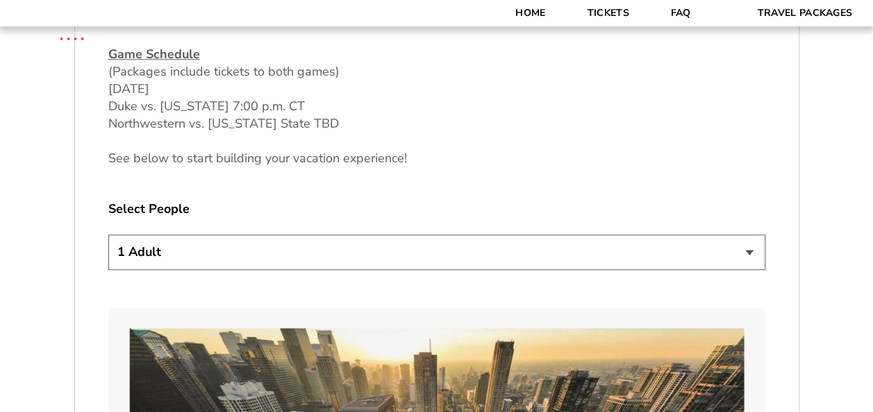
click at [334, 260] on select "1 Adult 2 Adults 3 Adults 4 Adults 2 Adults + 1 Child 2 Adults + 2 Children 2 A…" at bounding box center [436, 252] width 657 height 35
select select "2 Adults"
click at [108, 235] on select "1 Adult 2 Adults 3 Adults 4 Adults 2 Adults + 1 Child 2 Adults + 2 Children 2 A…" at bounding box center [436, 252] width 657 height 35
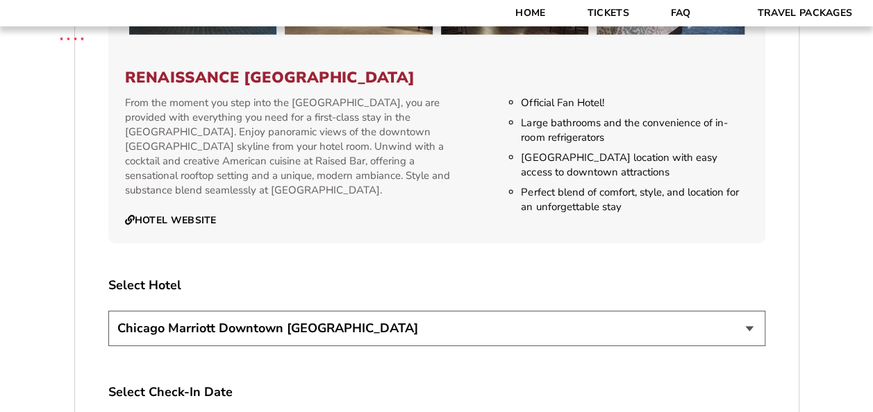
scroll to position [2347, 0]
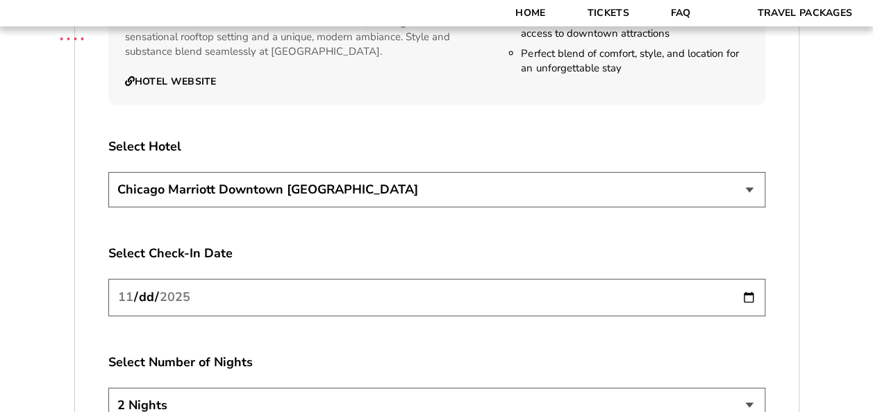
click at [178, 388] on select "2 Nights 3 Nights 4 Nights" at bounding box center [436, 405] width 657 height 35
select select "4 Nights"
click at [108, 388] on select "2 Nights 3 Nights 4 Nights" at bounding box center [436, 405] width 657 height 35
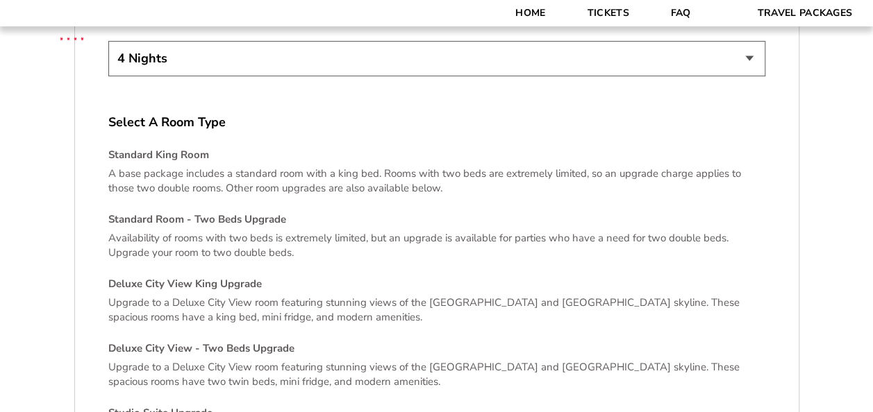
scroll to position [3041, 0]
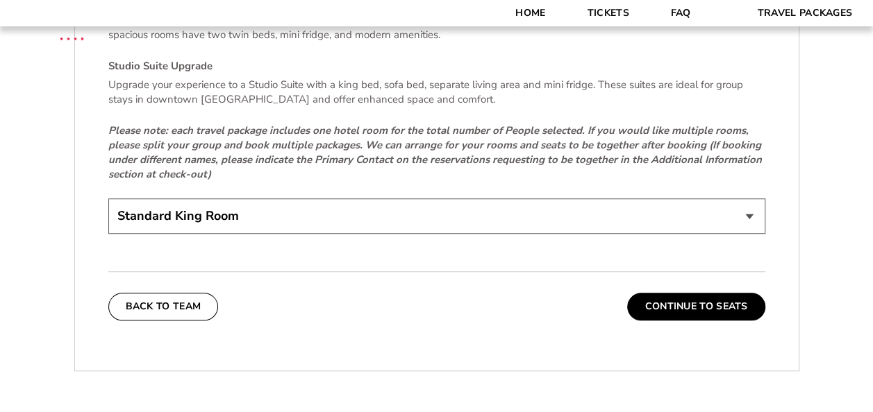
click at [267, 203] on select "Standard King Room Standard Room - Two Beds Upgrade (+$30 per night) Deluxe Cit…" at bounding box center [436, 216] width 657 height 35
click at [108, 199] on select "Standard King Room Standard Room - Two Beds Upgrade (+$30 per night) Deluxe Cit…" at bounding box center [436, 216] width 657 height 35
click at [728, 297] on button "Continue To Seats" at bounding box center [695, 307] width 137 height 28
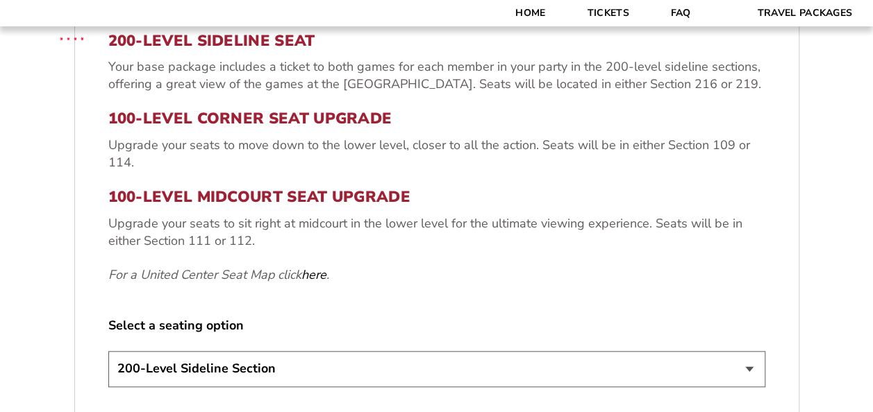
scroll to position [472, 0]
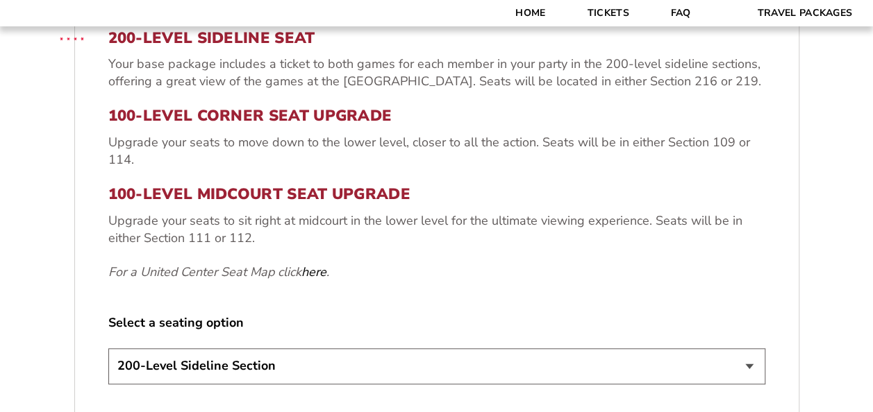
click at [248, 369] on select "200-Level Sideline Section 100-Level Corner Seat Upgrade (+$80 per person) 100-…" at bounding box center [436, 366] width 657 height 35
click at [108, 349] on select "200-Level Sideline Section 100-Level Corner Seat Upgrade (+$80 per person) 100-…" at bounding box center [436, 366] width 657 height 35
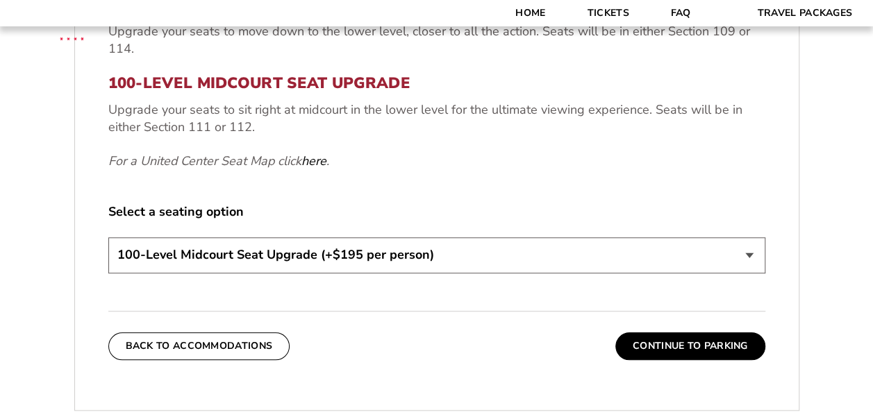
scroll to position [750, 0]
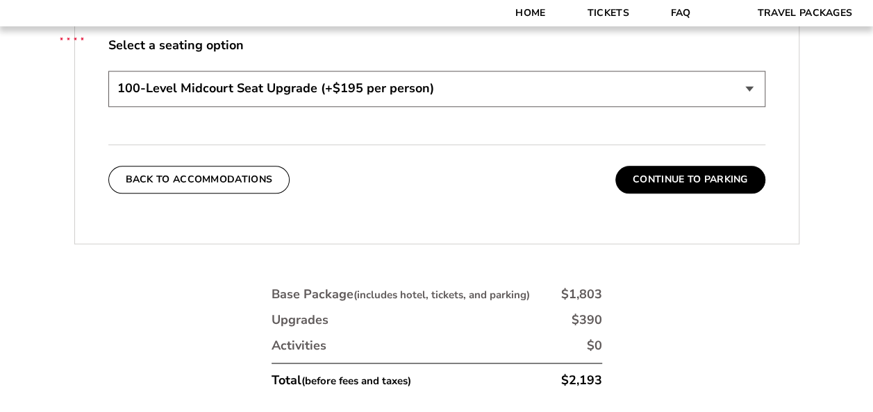
click at [444, 84] on select "200-Level Sideline Section 100-Level Corner Seat Upgrade (+$80 per person) 100-…" at bounding box center [436, 88] width 657 height 35
click at [108, 71] on select "200-Level Sideline Section 100-Level Corner Seat Upgrade (+$80 per person) 100-…" at bounding box center [436, 88] width 657 height 35
click at [432, 97] on select "200-Level Sideline Section 100-Level Corner Seat Upgrade (+$80 per person) 100-…" at bounding box center [436, 88] width 657 height 35
select select "100-Level Midcourt Seat Upgrade"
click at [108, 71] on select "200-Level Sideline Section 100-Level Corner Seat Upgrade (+$80 per person) 100-…" at bounding box center [436, 88] width 657 height 35
